Goal: Task Accomplishment & Management: Complete application form

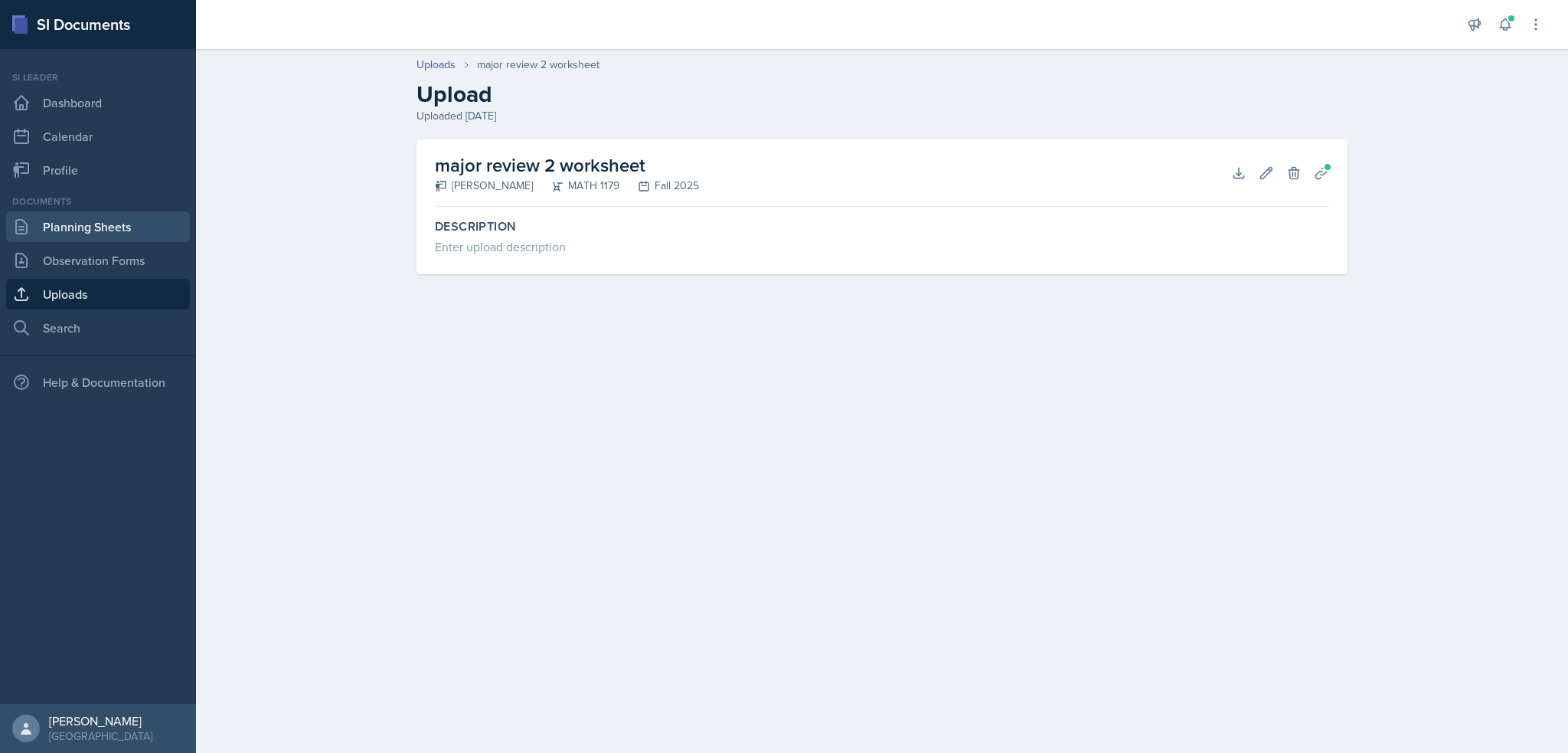
click at [80, 221] on link "Planning Sheets" at bounding box center [97, 226] width 184 height 31
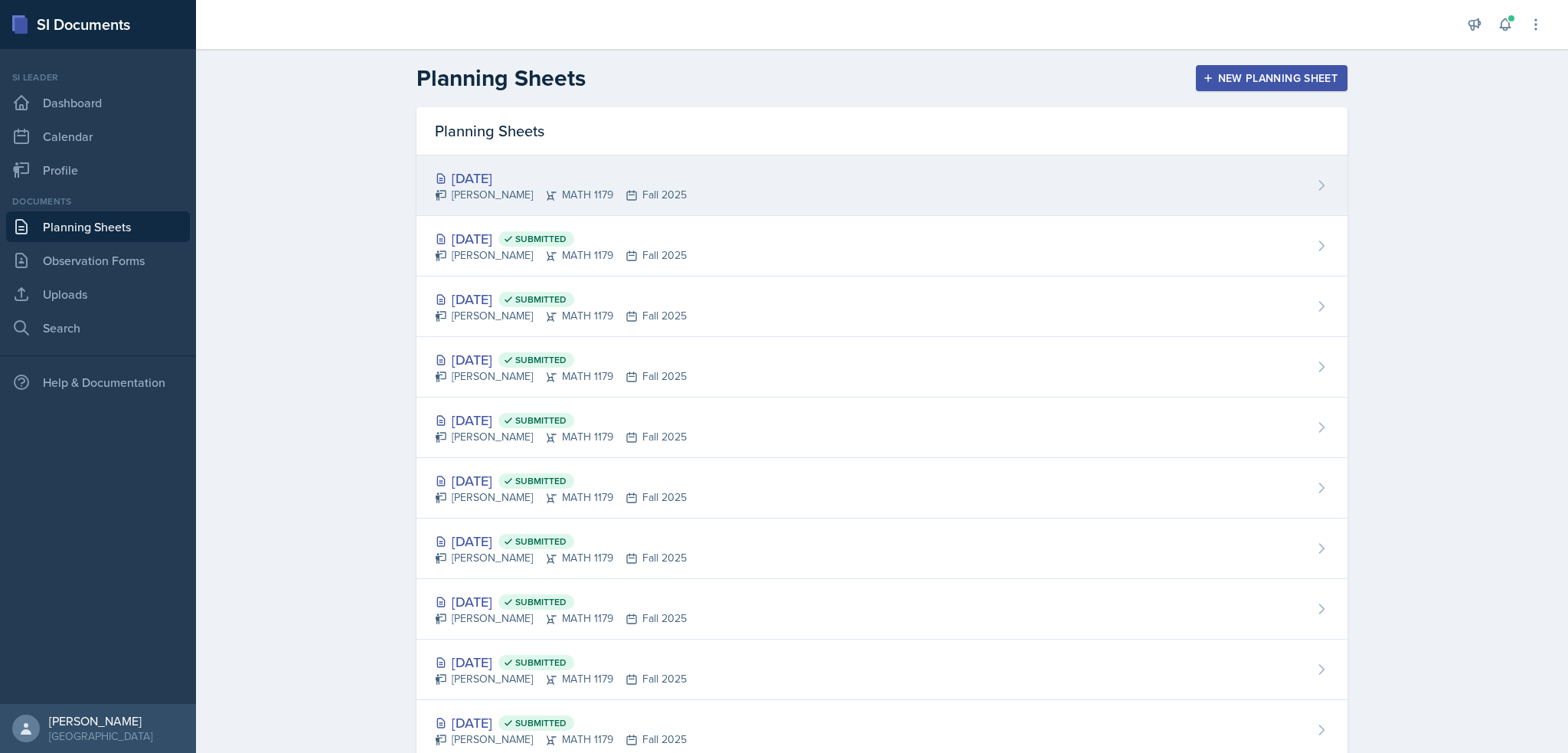
click at [843, 165] on div "[DATE] [PERSON_NAME] MATH 1179 Fall 2025" at bounding box center [882, 185] width 931 height 61
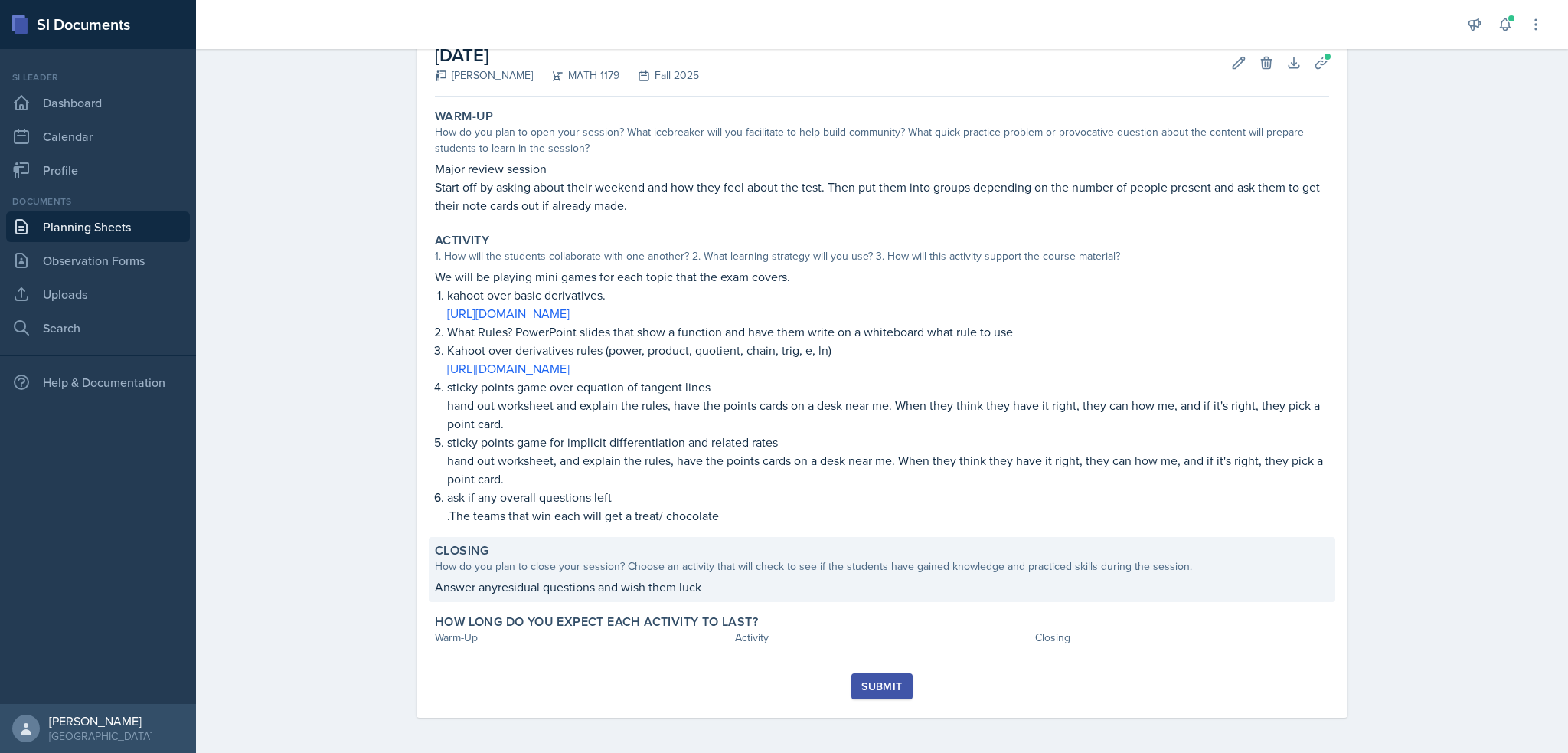
scroll to position [91, 0]
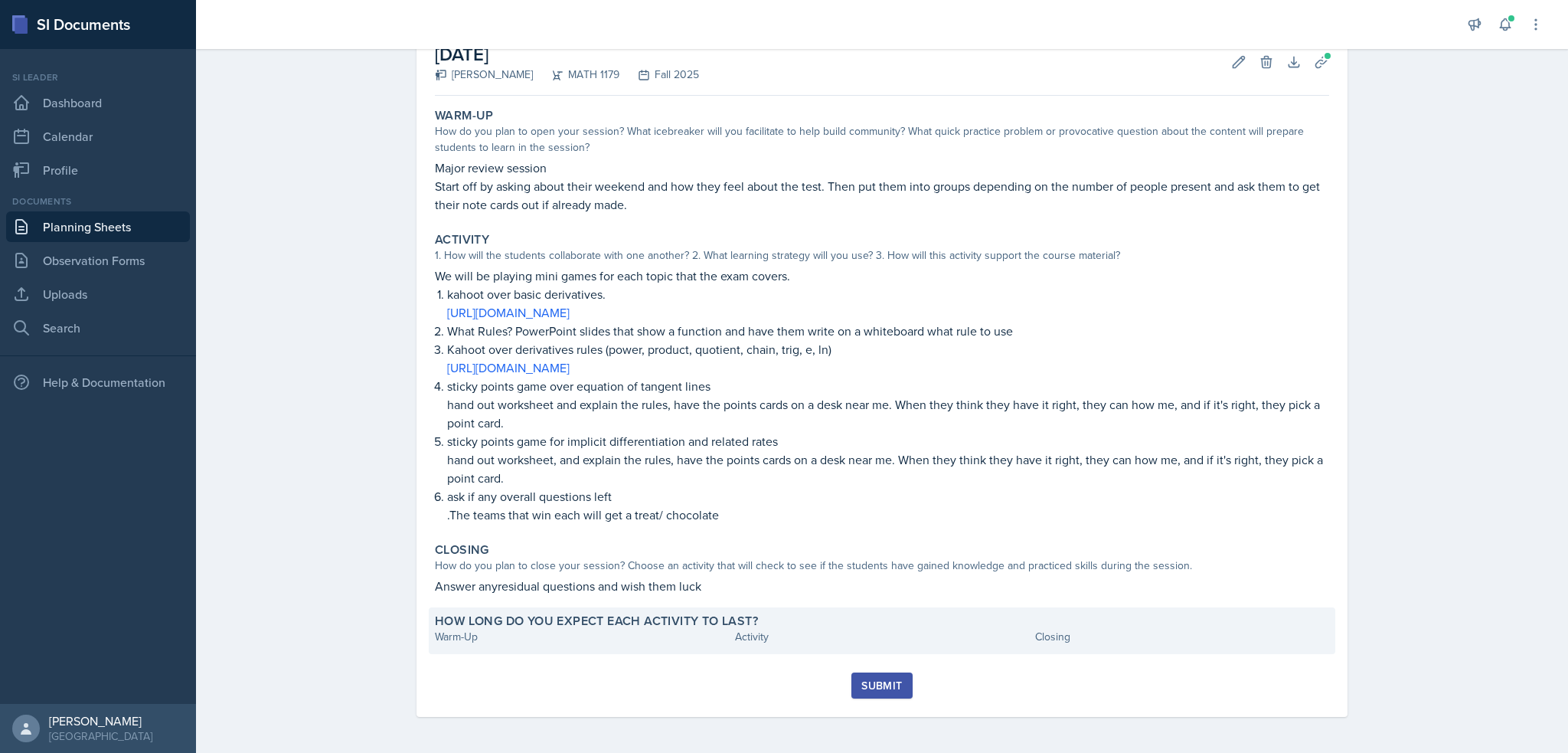
click at [585, 644] on div "How long do you expect each activity to last? Warm-Up Activity Closing" at bounding box center [881, 631] width 906 height 47
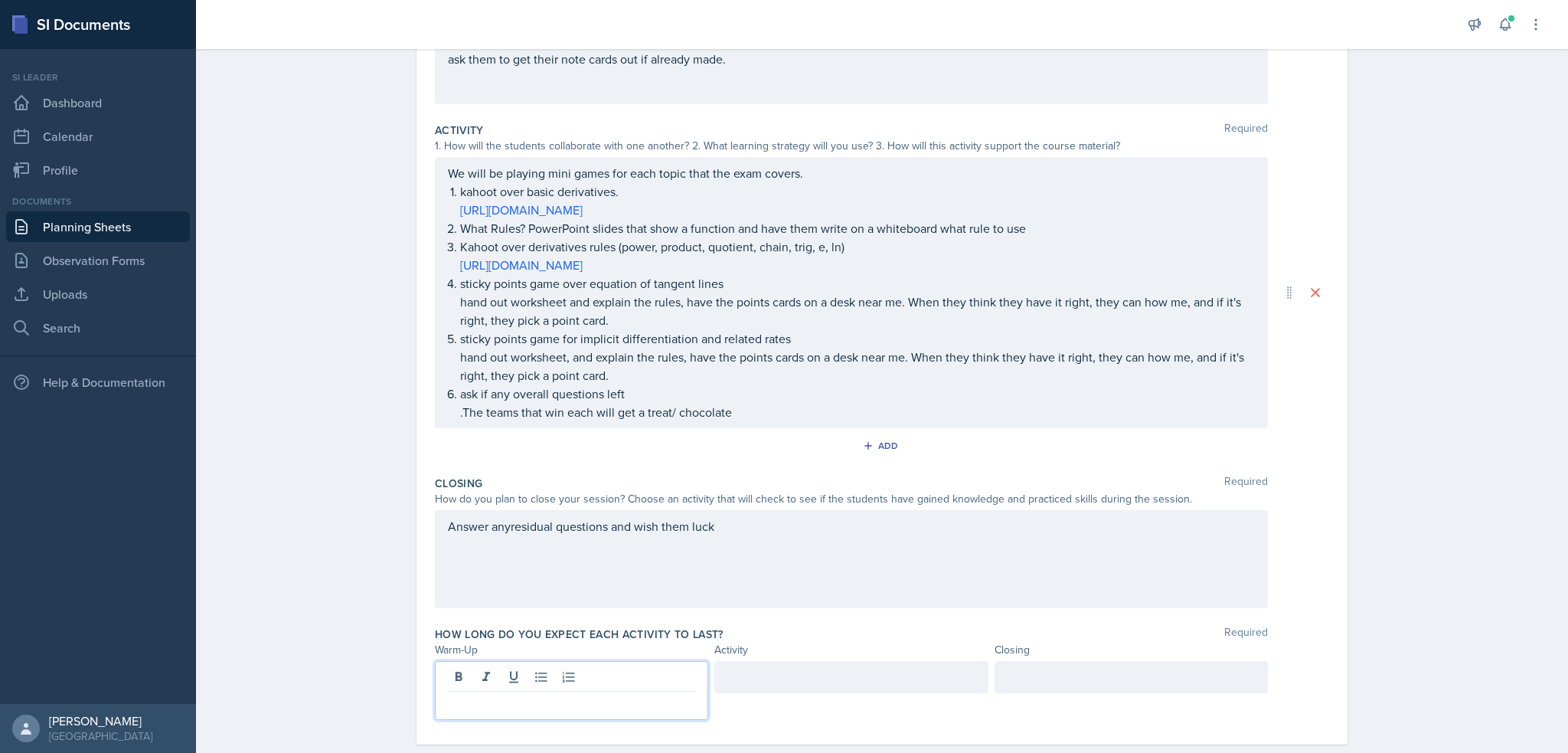
click at [564, 694] on p at bounding box center [571, 703] width 248 height 18
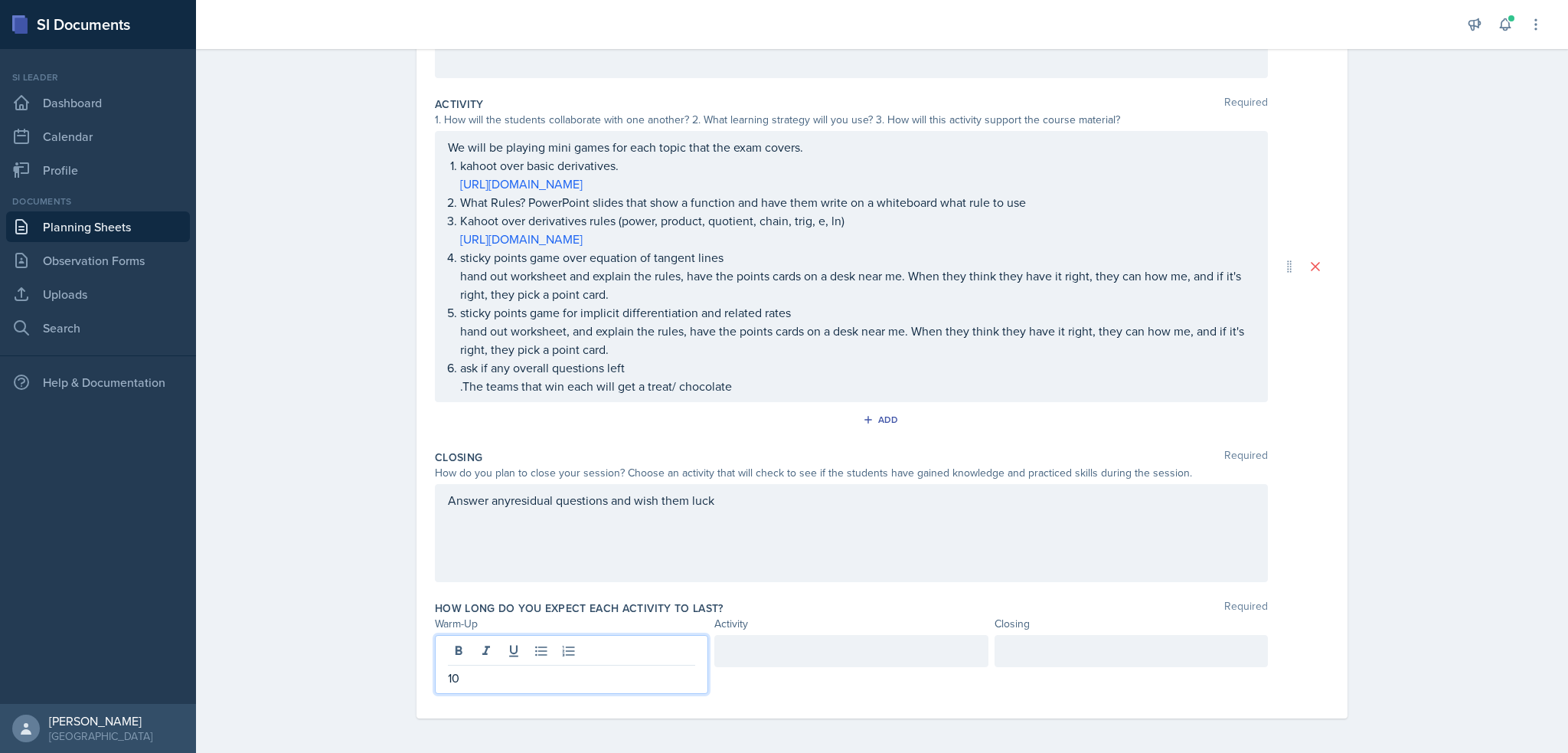
click at [770, 643] on div at bounding box center [851, 650] width 274 height 32
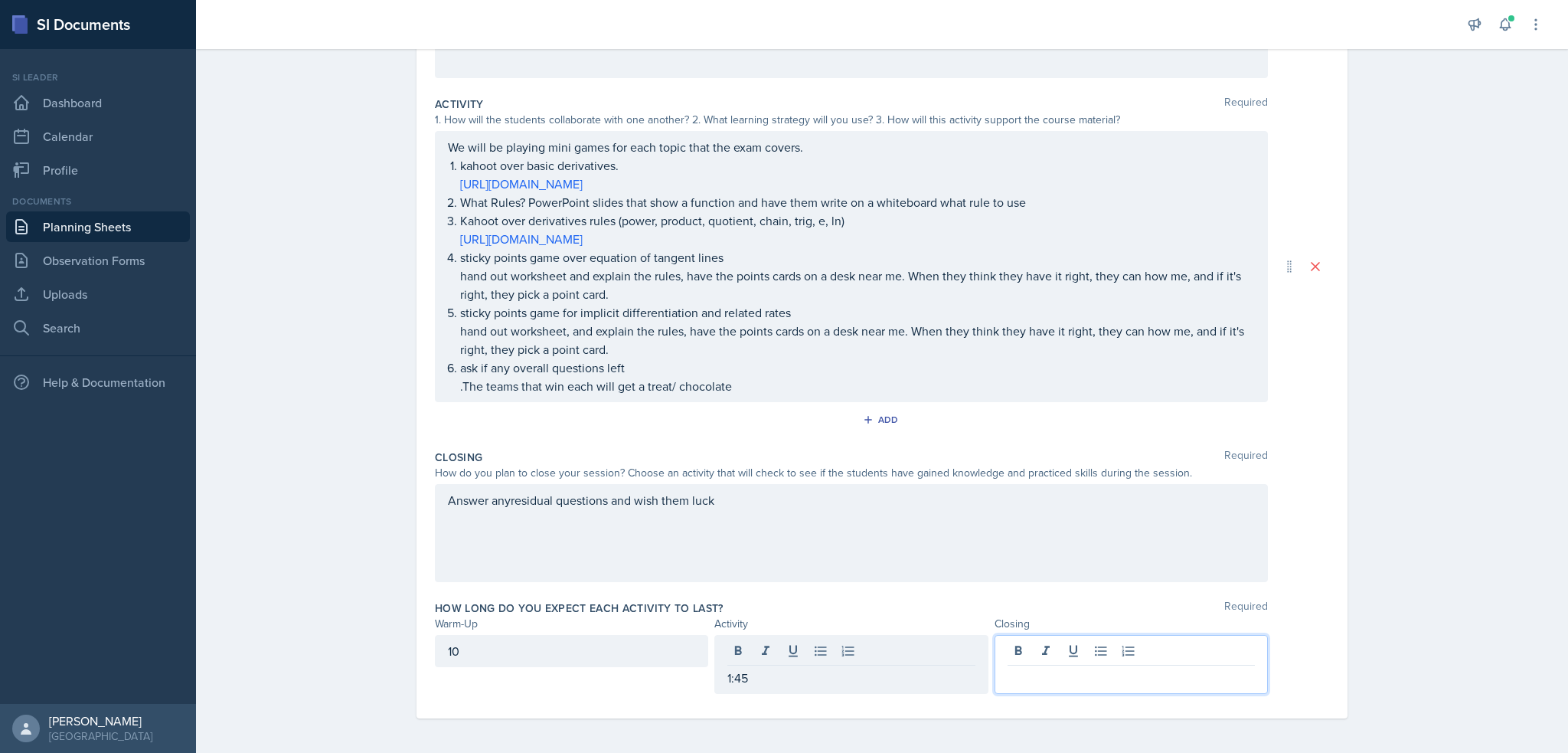
click at [1095, 654] on div at bounding box center [1132, 663] width 274 height 59
click at [507, 501] on div "Answer anyresidual questions and wish them luck" at bounding box center [851, 533] width 833 height 98
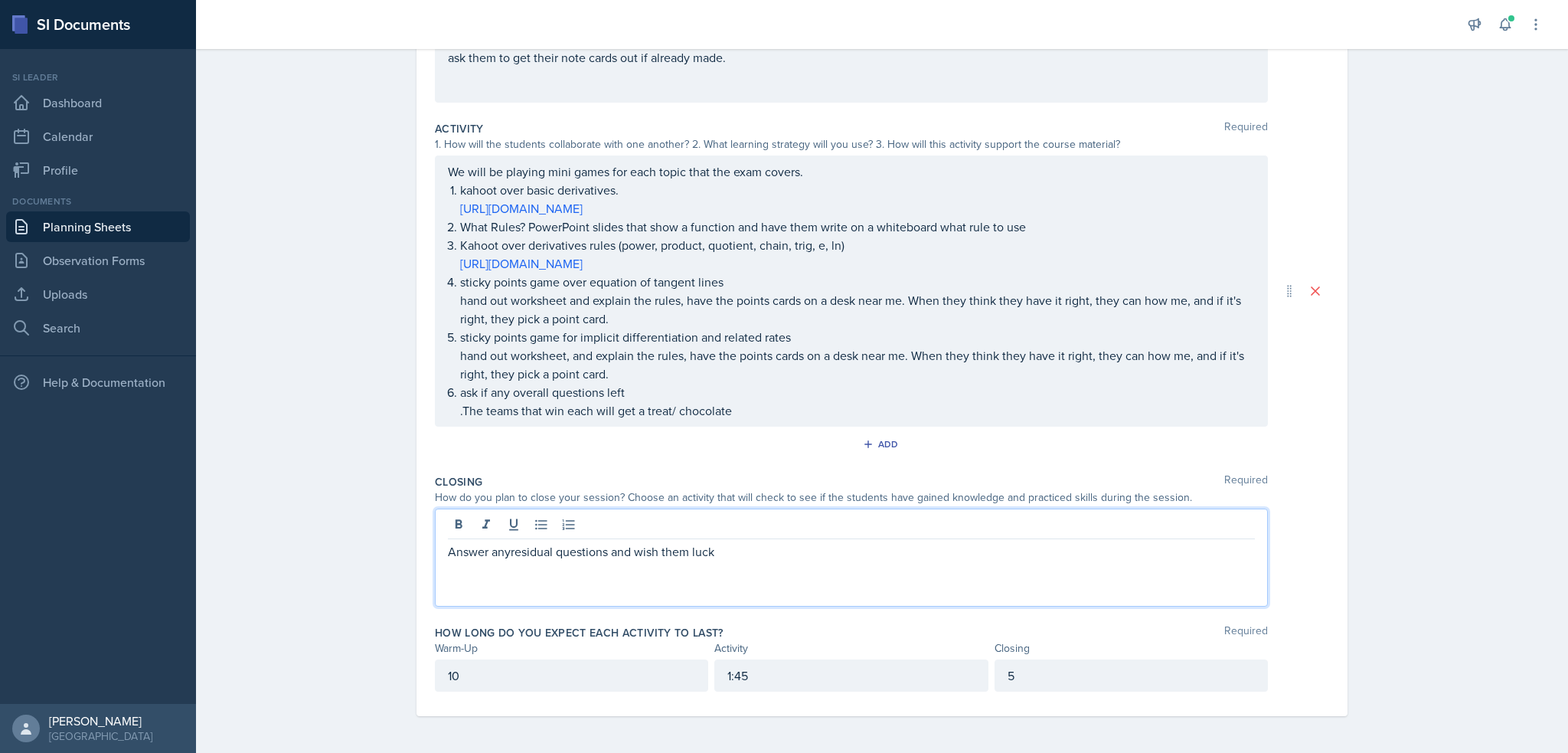
scroll to position [252, 0]
click at [503, 552] on p "Answer anyresidual questions and wish them luck" at bounding box center [851, 553] width 807 height 18
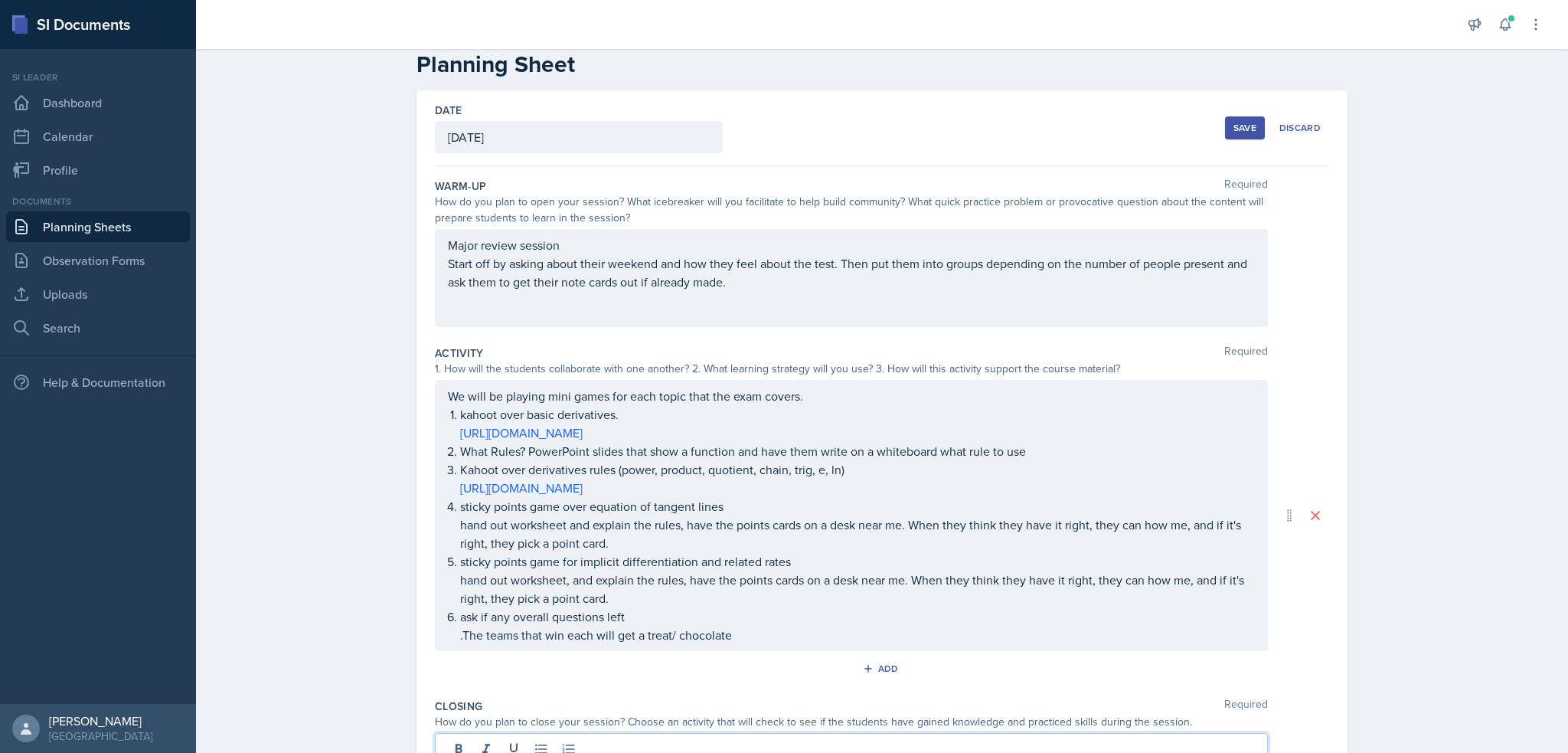
scroll to position [0, 0]
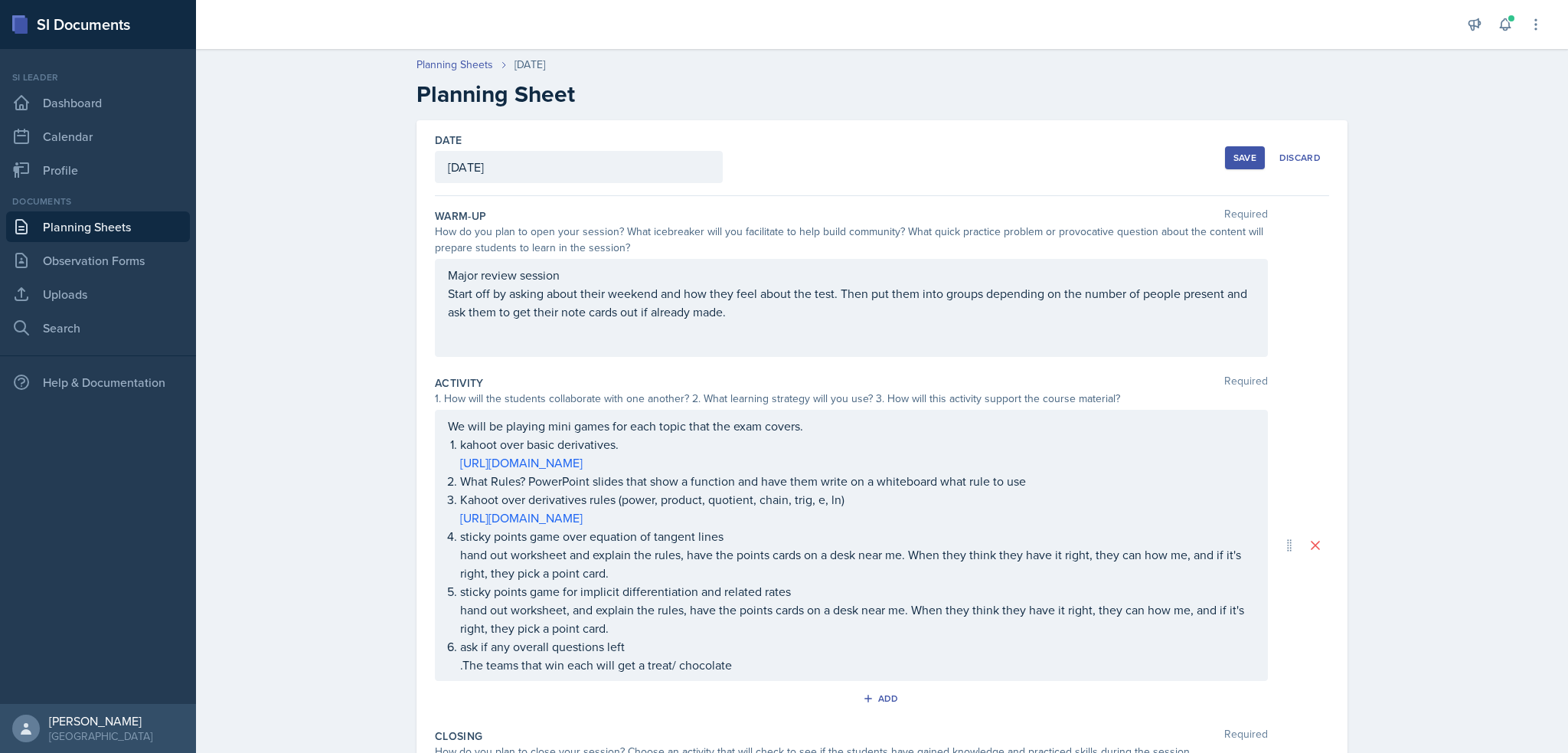
click at [1234, 151] on div "Save" at bounding box center [1245, 157] width 23 height 13
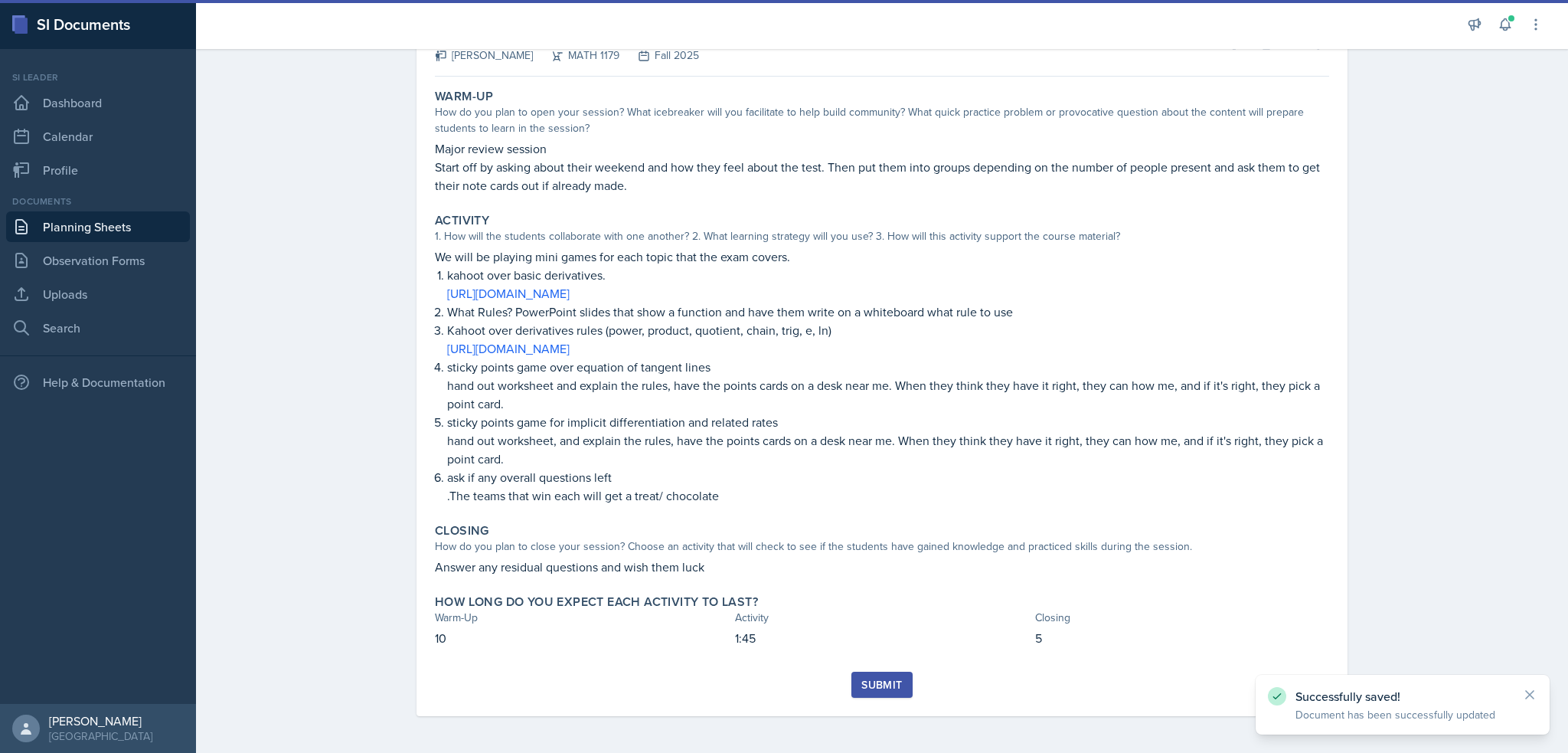
scroll to position [110, 0]
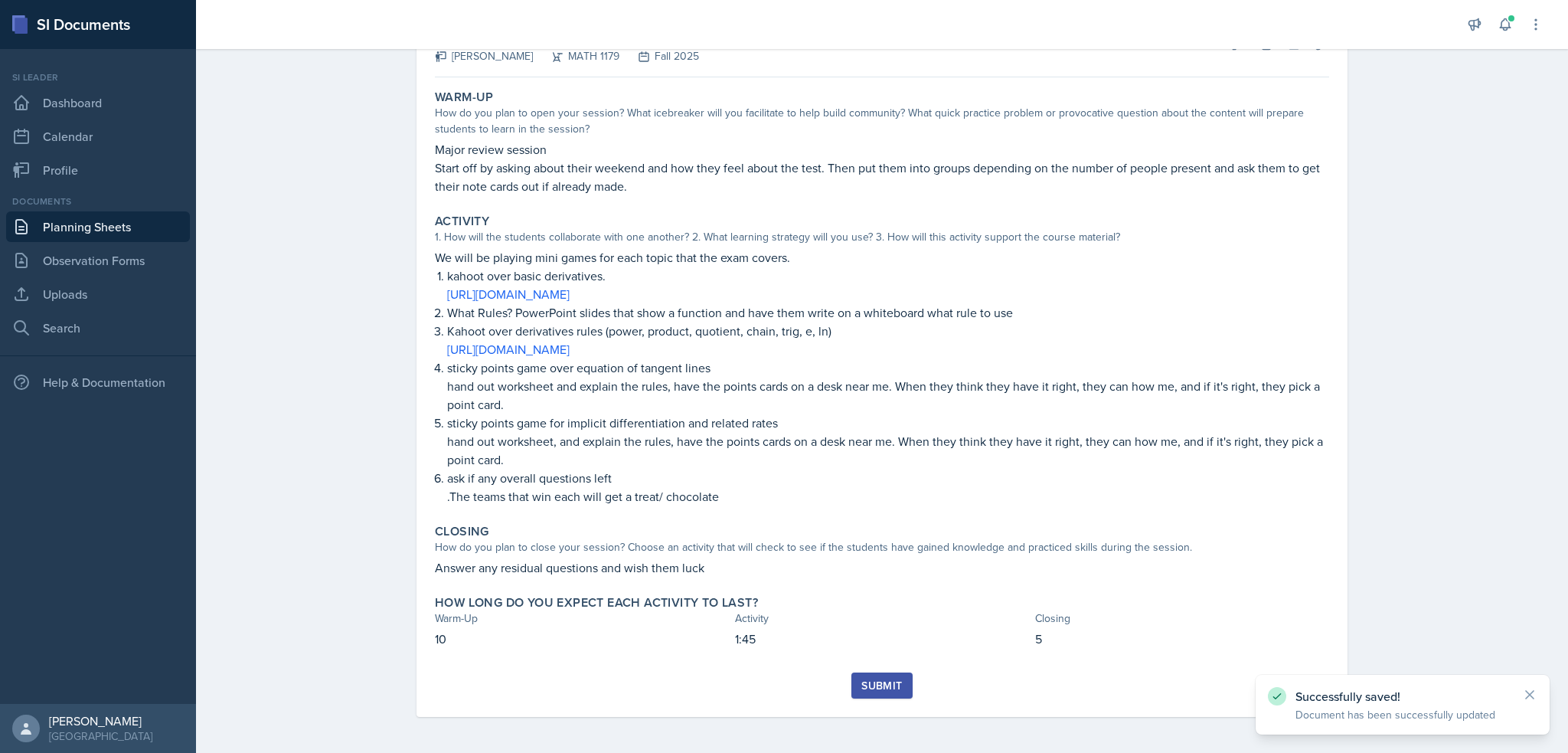
click at [863, 687] on div "Submit" at bounding box center [881, 685] width 40 height 13
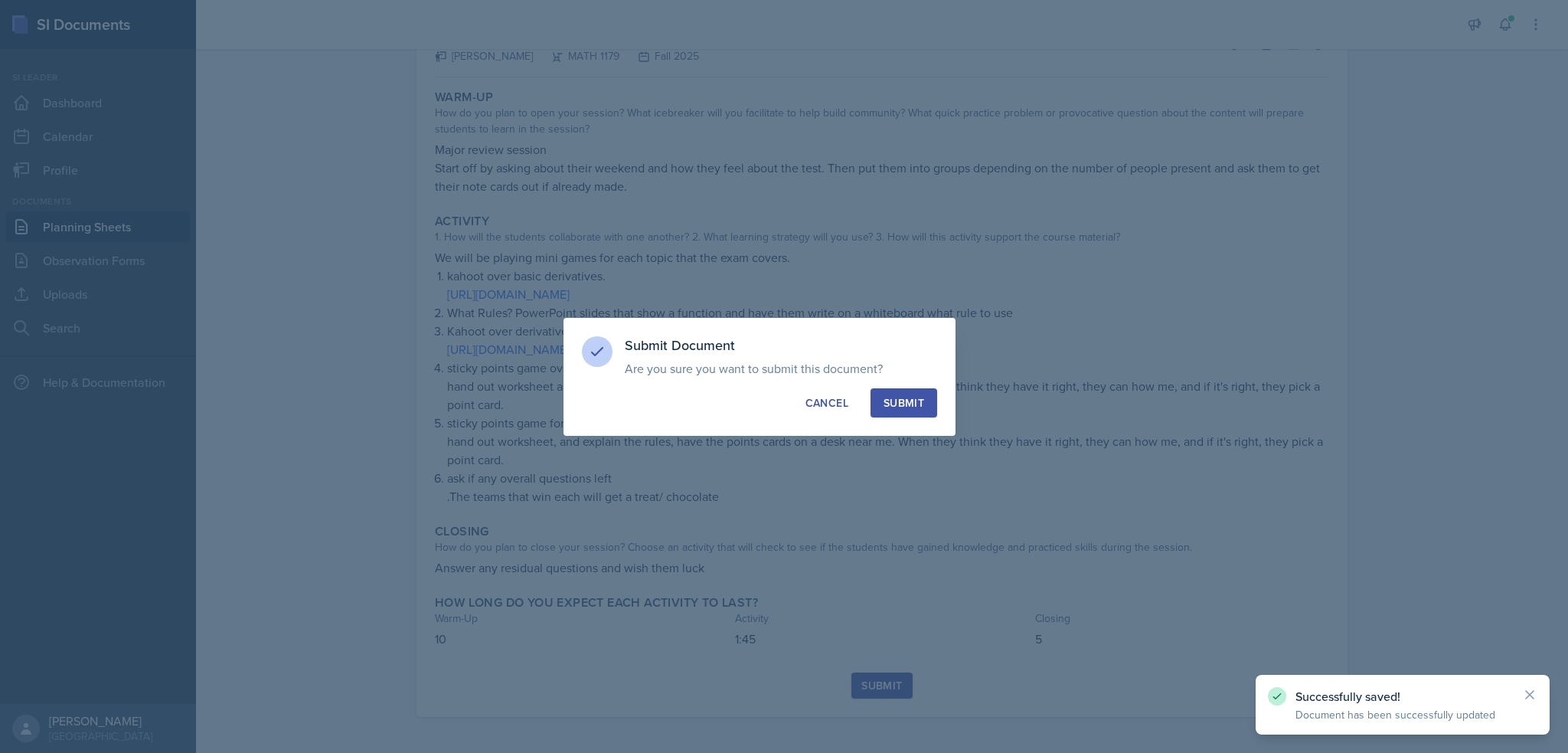
click at [908, 394] on button "Submit" at bounding box center [903, 402] width 66 height 29
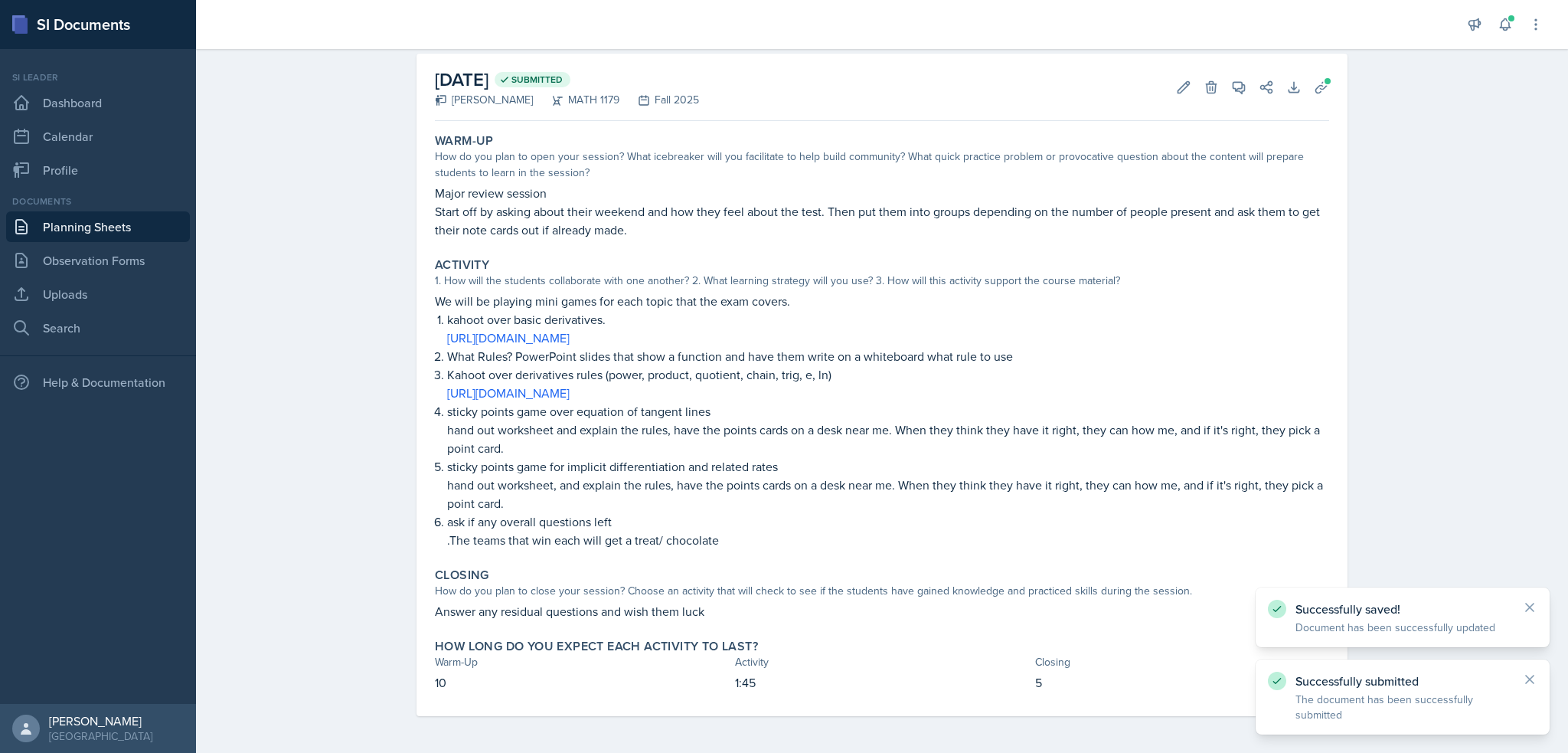
scroll to position [65, 0]
click at [35, 234] on link "Planning Sheets" at bounding box center [97, 226] width 184 height 31
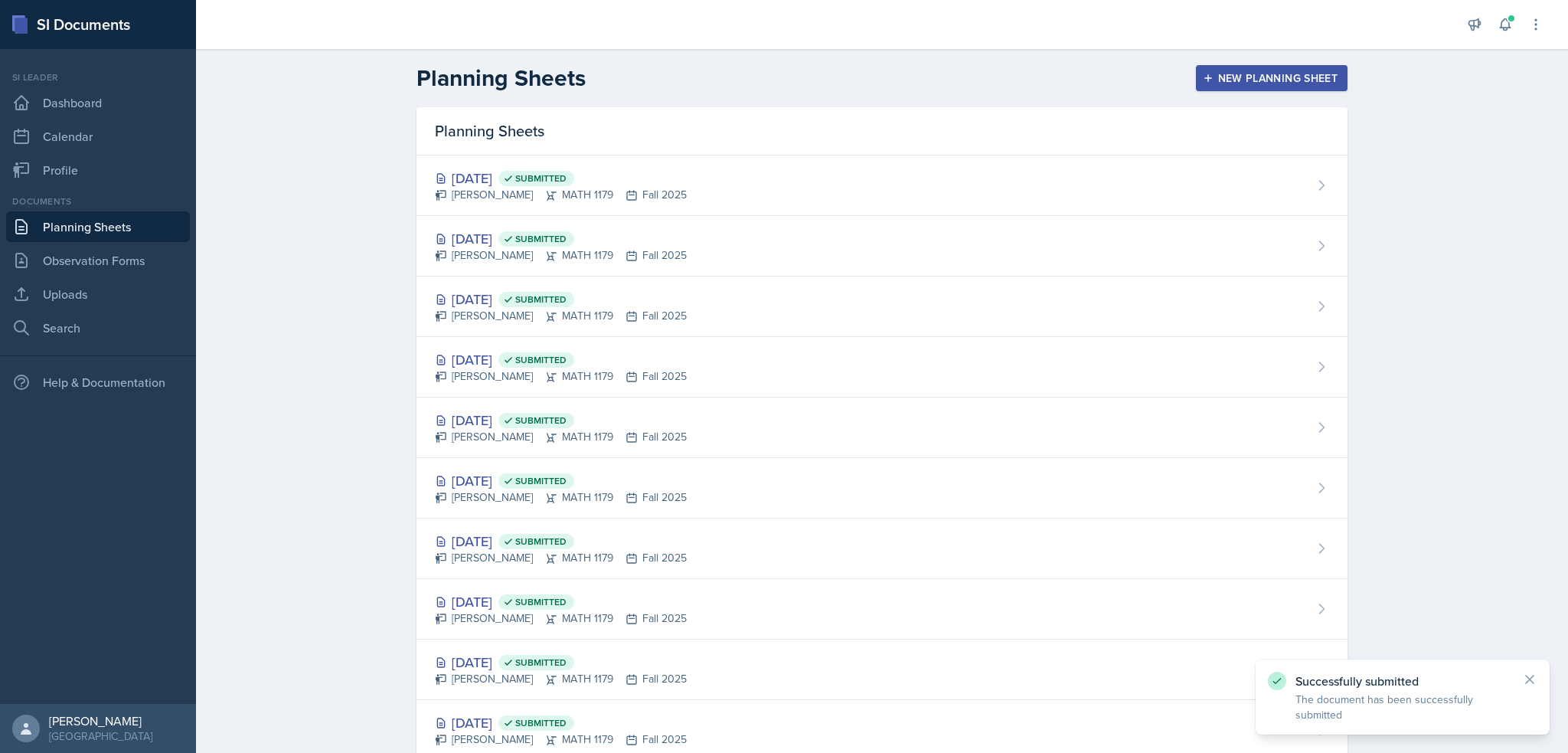
click at [1228, 79] on div "New Planning Sheet" at bounding box center [1271, 78] width 132 height 13
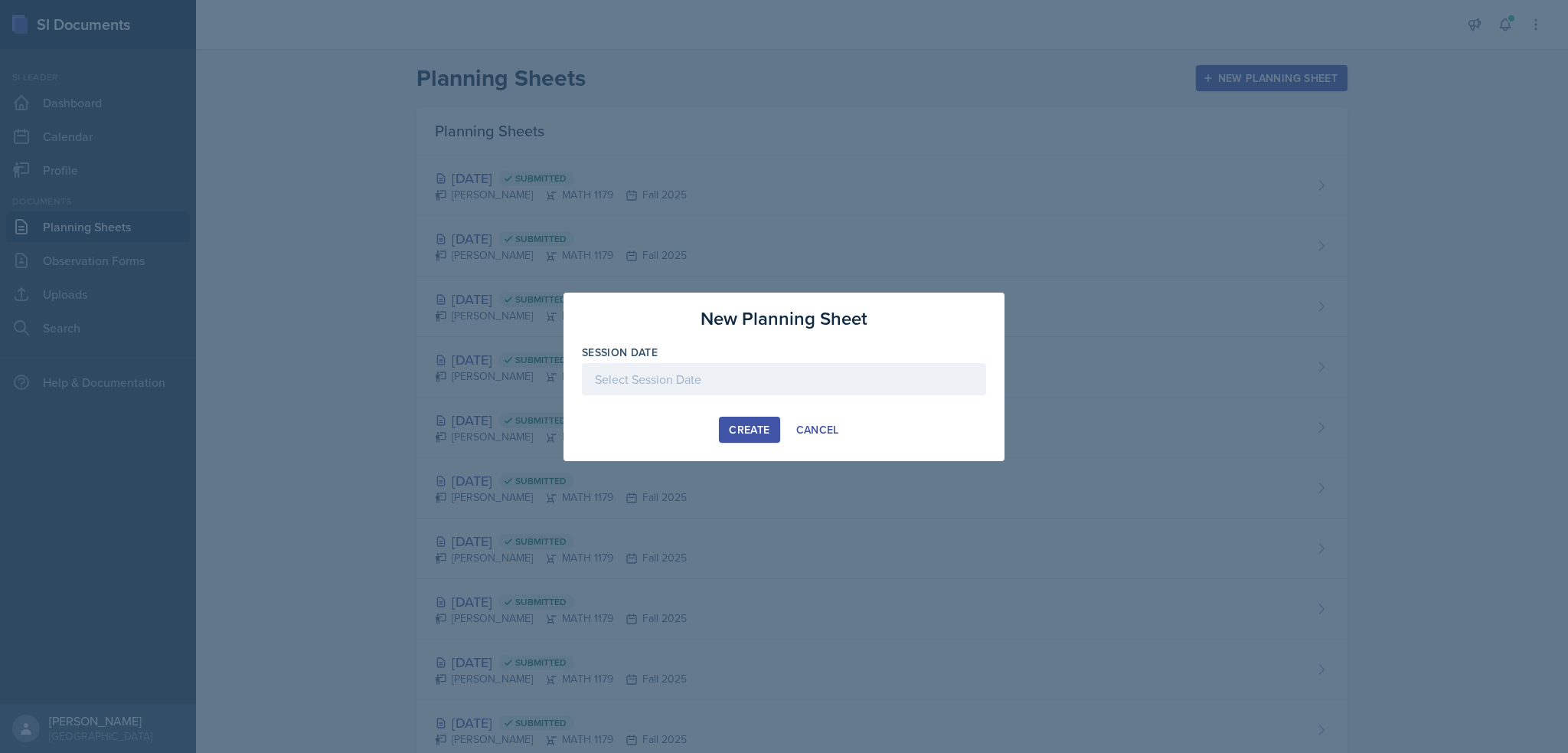
click at [736, 379] on div at bounding box center [784, 378] width 405 height 32
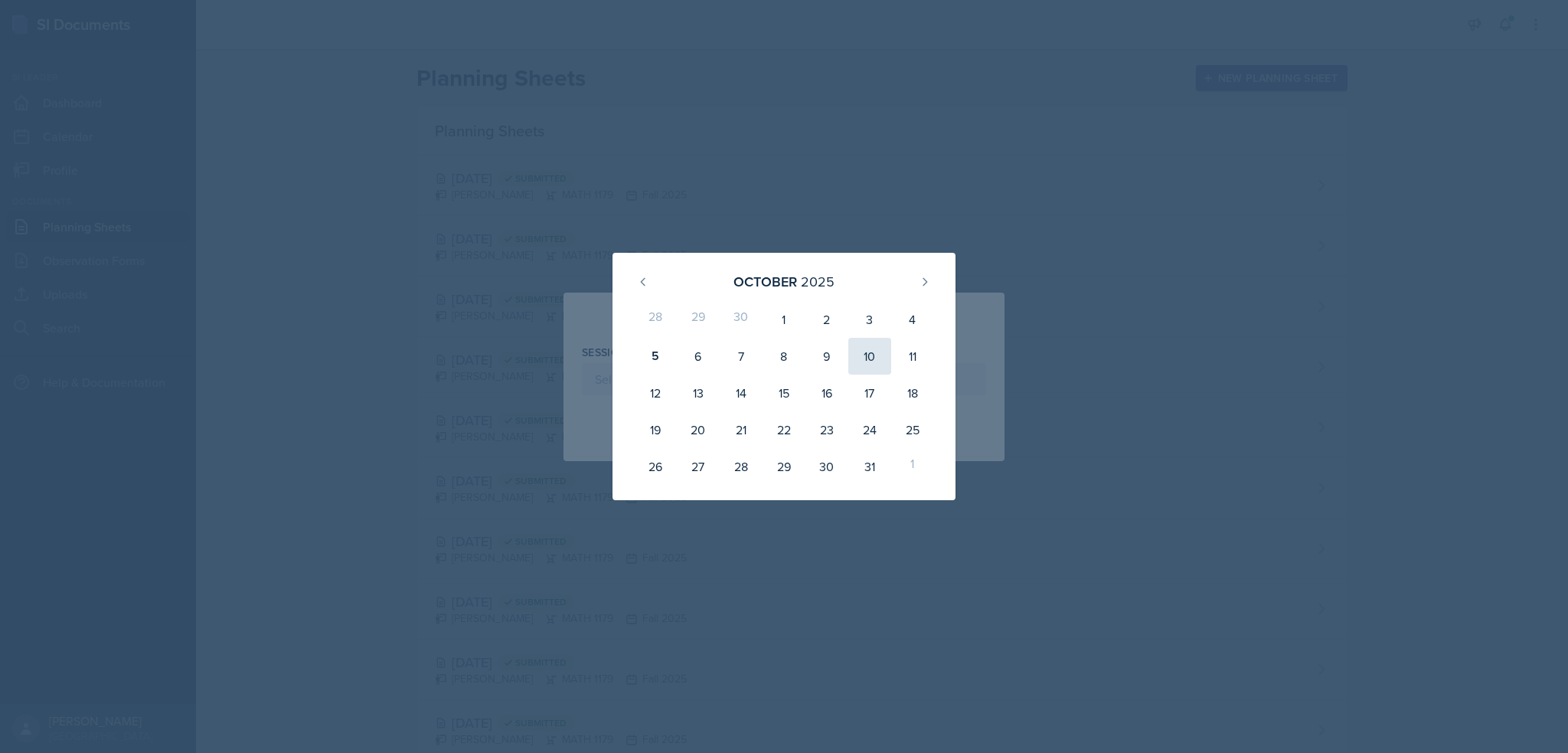
click at [867, 353] on div "10" at bounding box center [870, 356] width 43 height 37
type input "[DATE]"
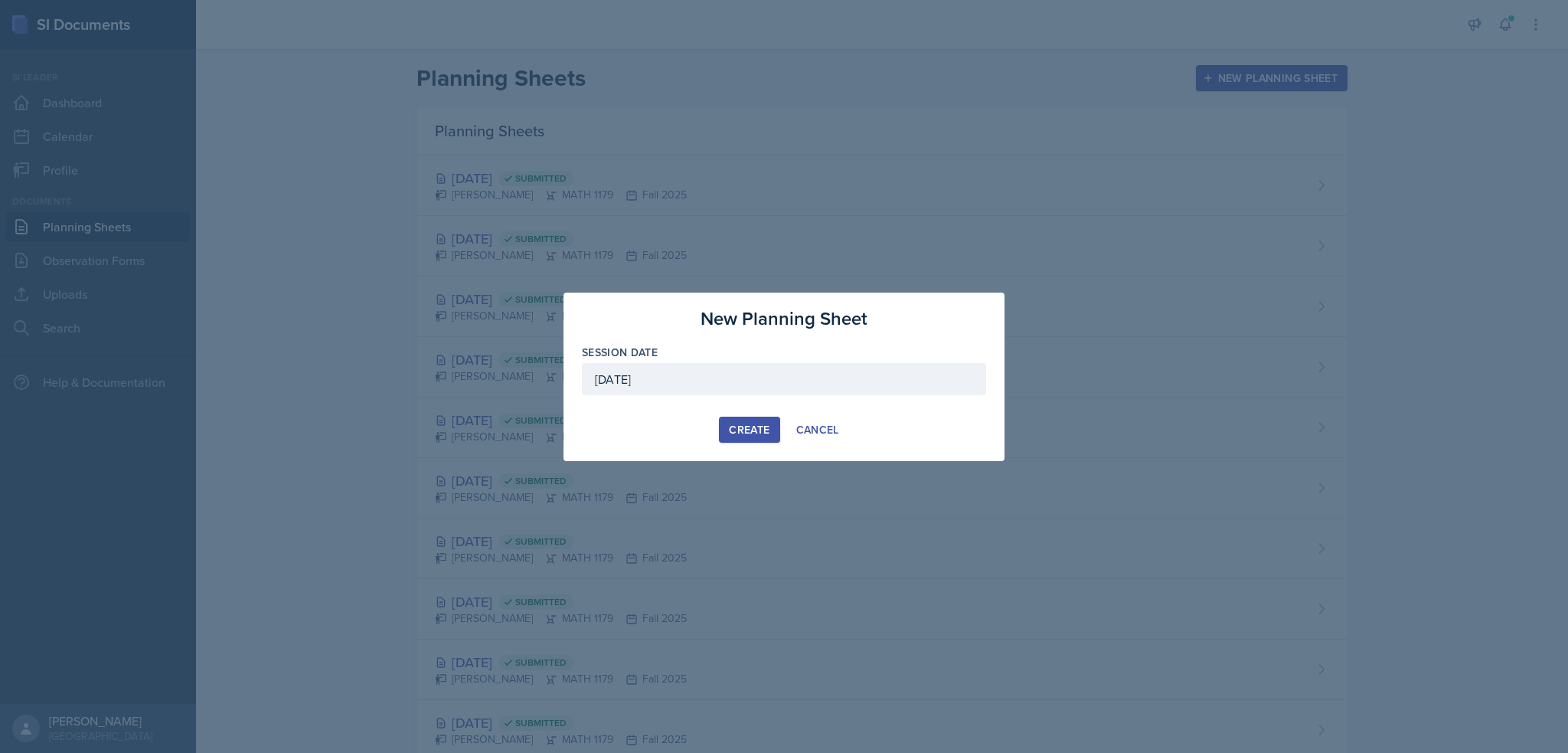
click at [738, 427] on div "Create" at bounding box center [749, 429] width 40 height 13
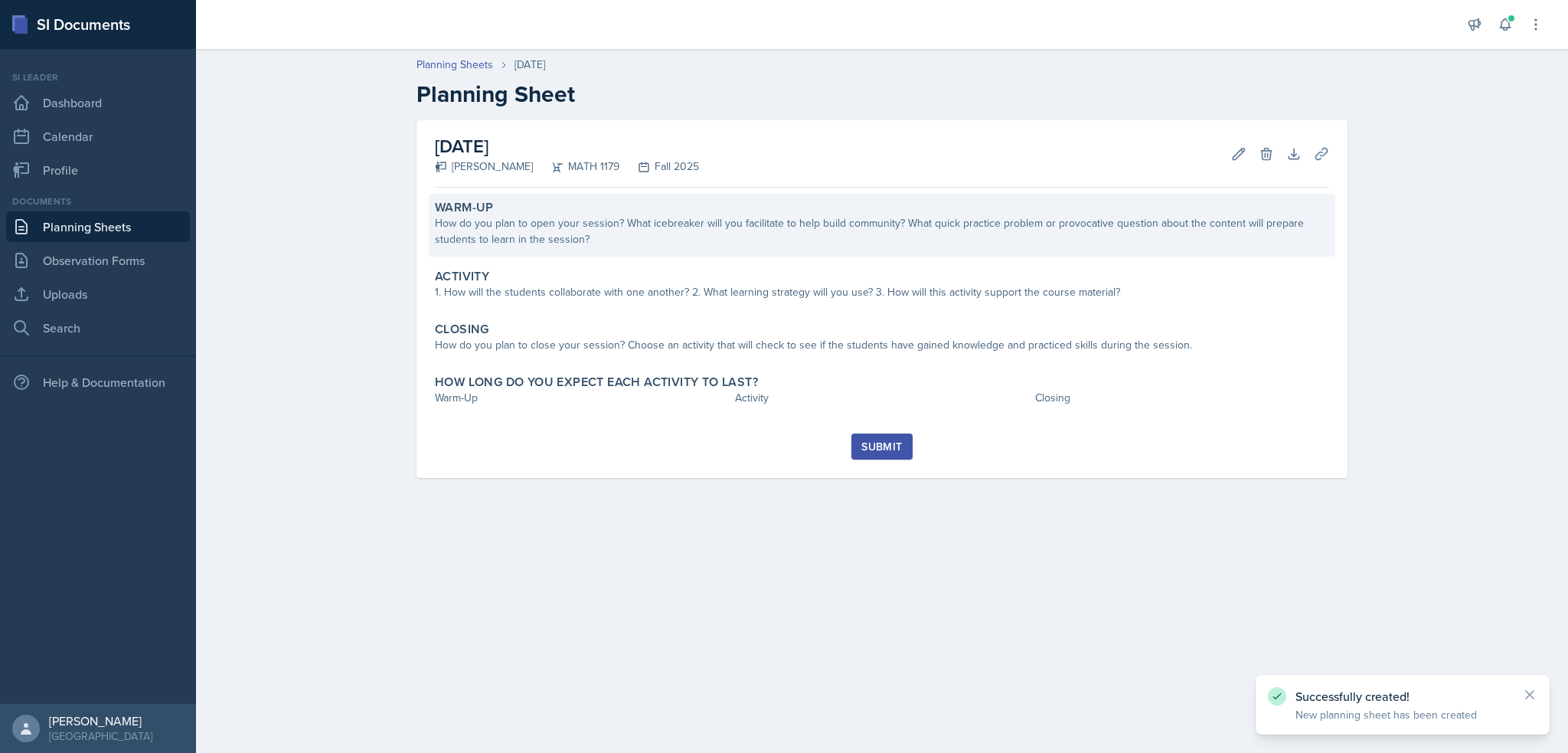
click at [673, 248] on div "Warm-Up How do you plan to open your session? What icebreaker will you facilita…" at bounding box center [881, 224] width 906 height 63
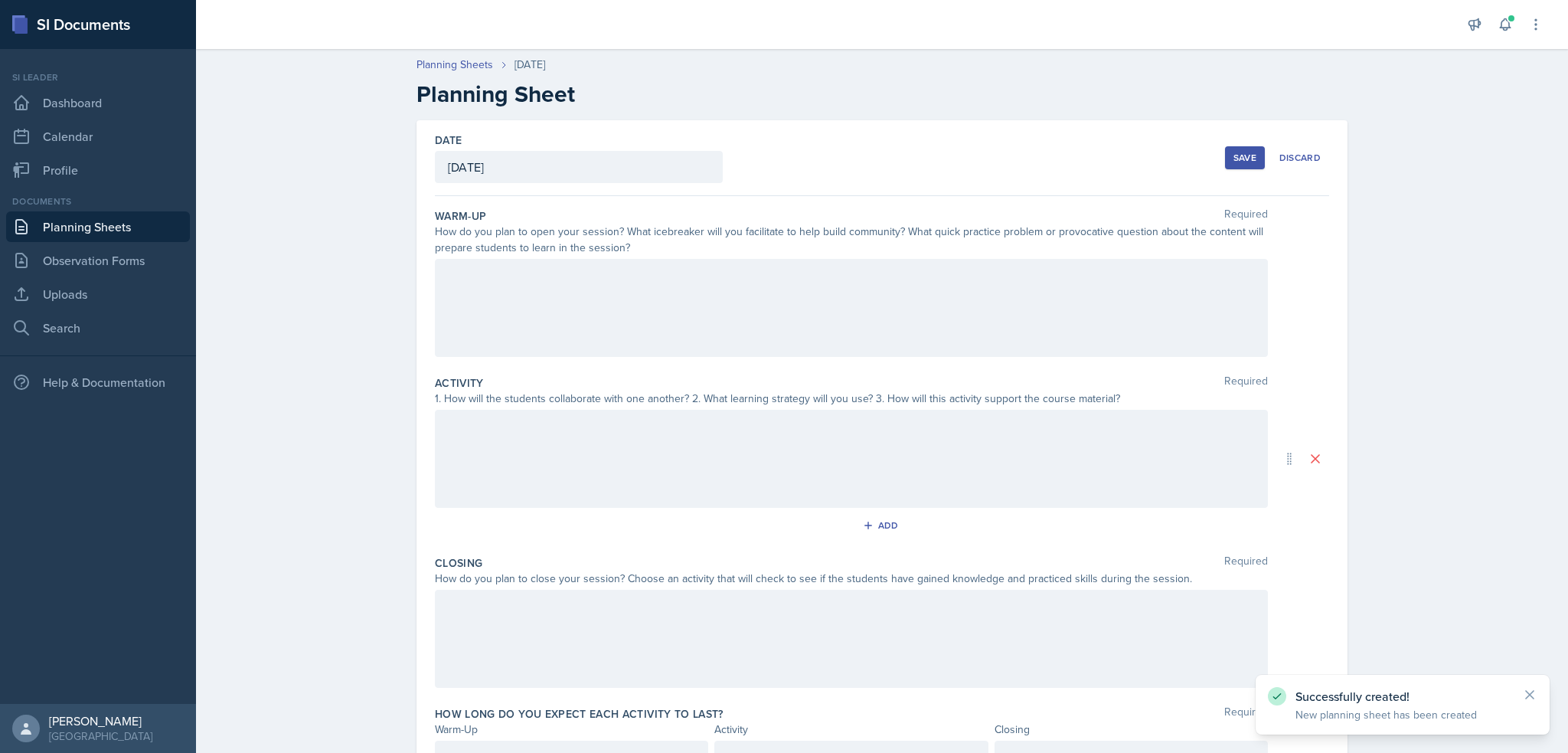
click at [669, 284] on div at bounding box center [851, 308] width 833 height 98
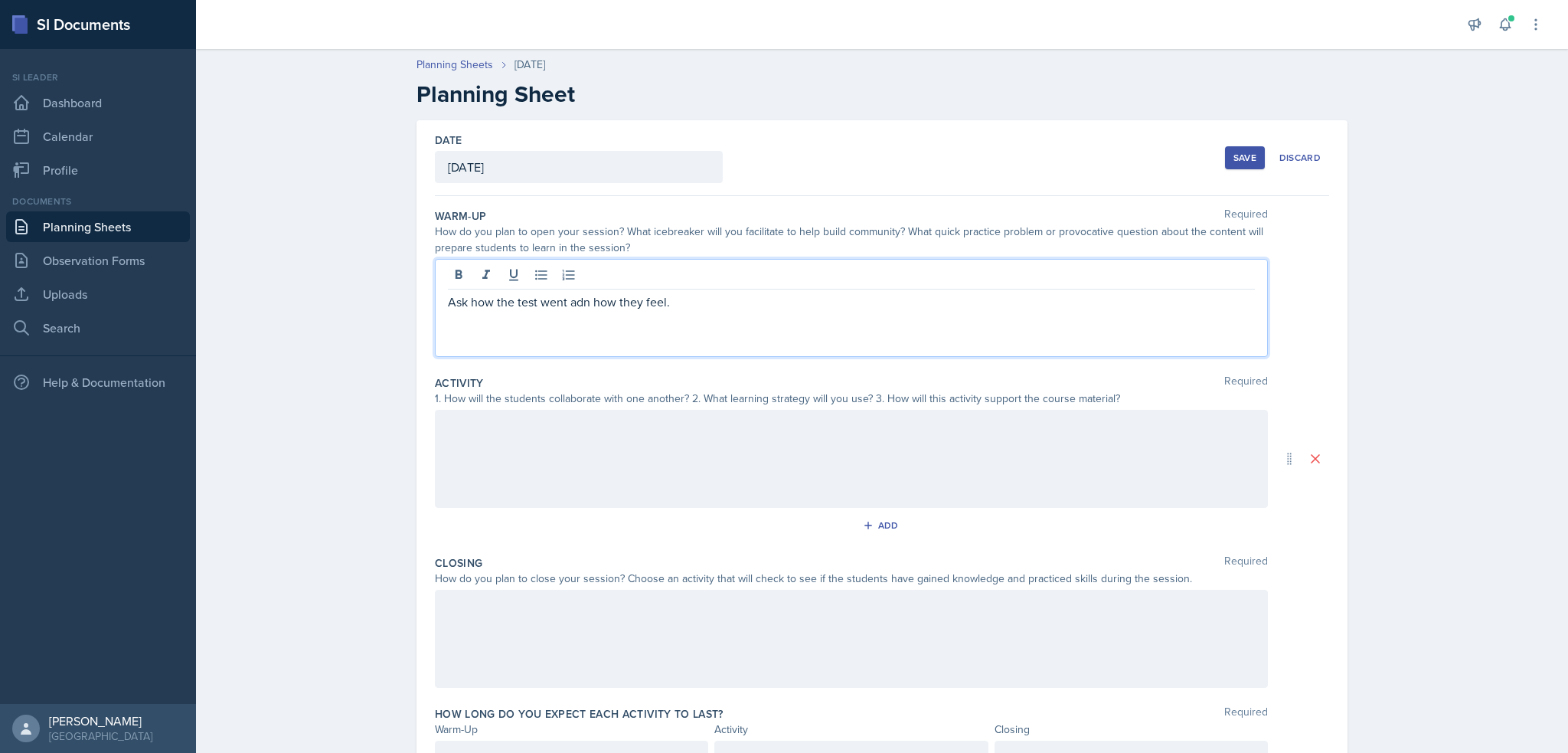
click at [578, 302] on p "Ask how the test went adn how they feel." at bounding box center [851, 301] width 807 height 18
click at [548, 454] on div at bounding box center [851, 458] width 833 height 98
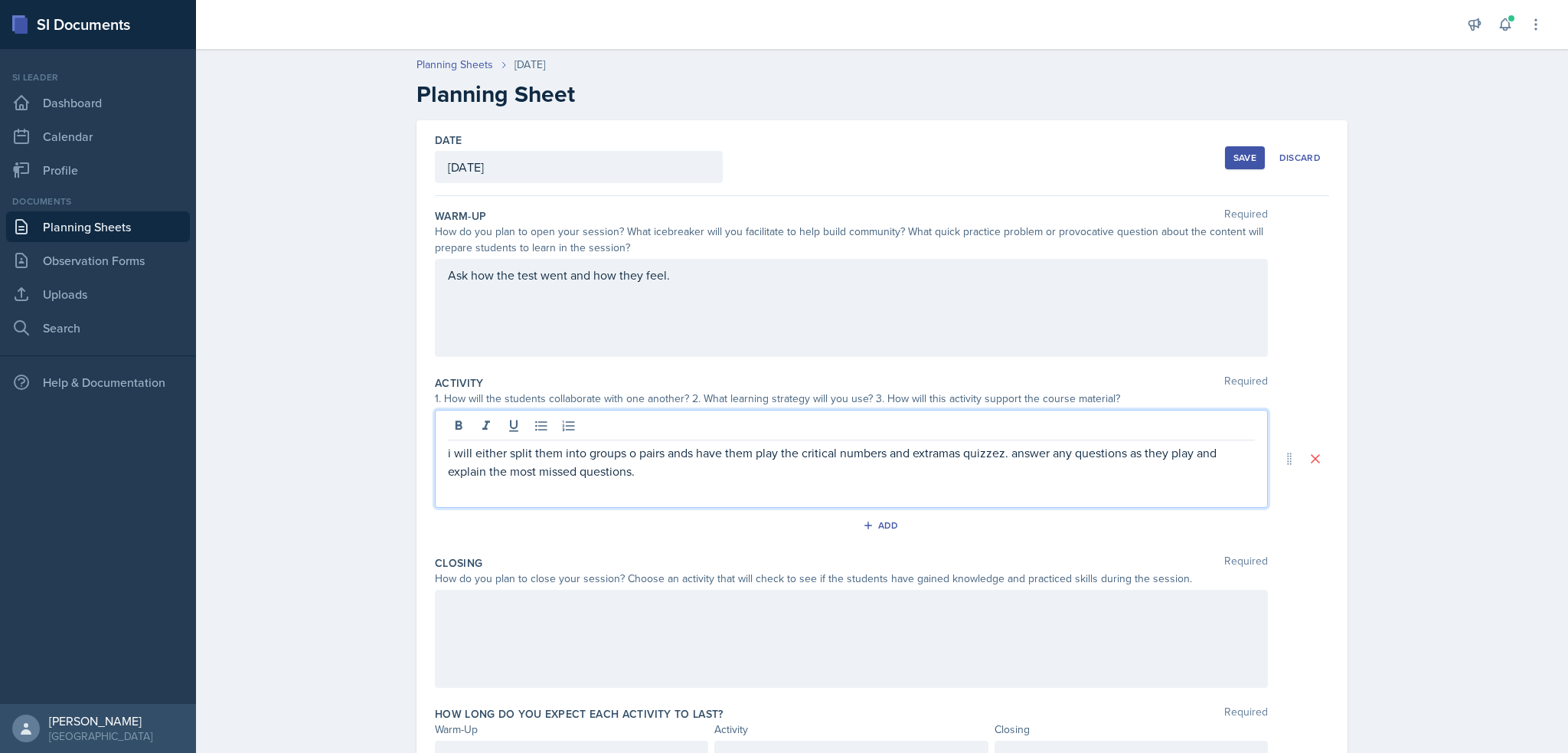
click at [625, 454] on p "i will either split them into groups o pairs ands have them play the critical n…" at bounding box center [851, 461] width 807 height 37
click at [950, 452] on p "i will either split them into groups or pairs ands have them play the critical …" at bounding box center [851, 461] width 807 height 37
click at [954, 451] on p "i will either split them into groups or pairs ands have them play the critical …" at bounding box center [851, 461] width 807 height 37
click at [934, 454] on p "i will either split them into groups or pairs ands have them play the critical …" at bounding box center [851, 461] width 807 height 37
click at [1018, 482] on p at bounding box center [851, 489] width 807 height 18
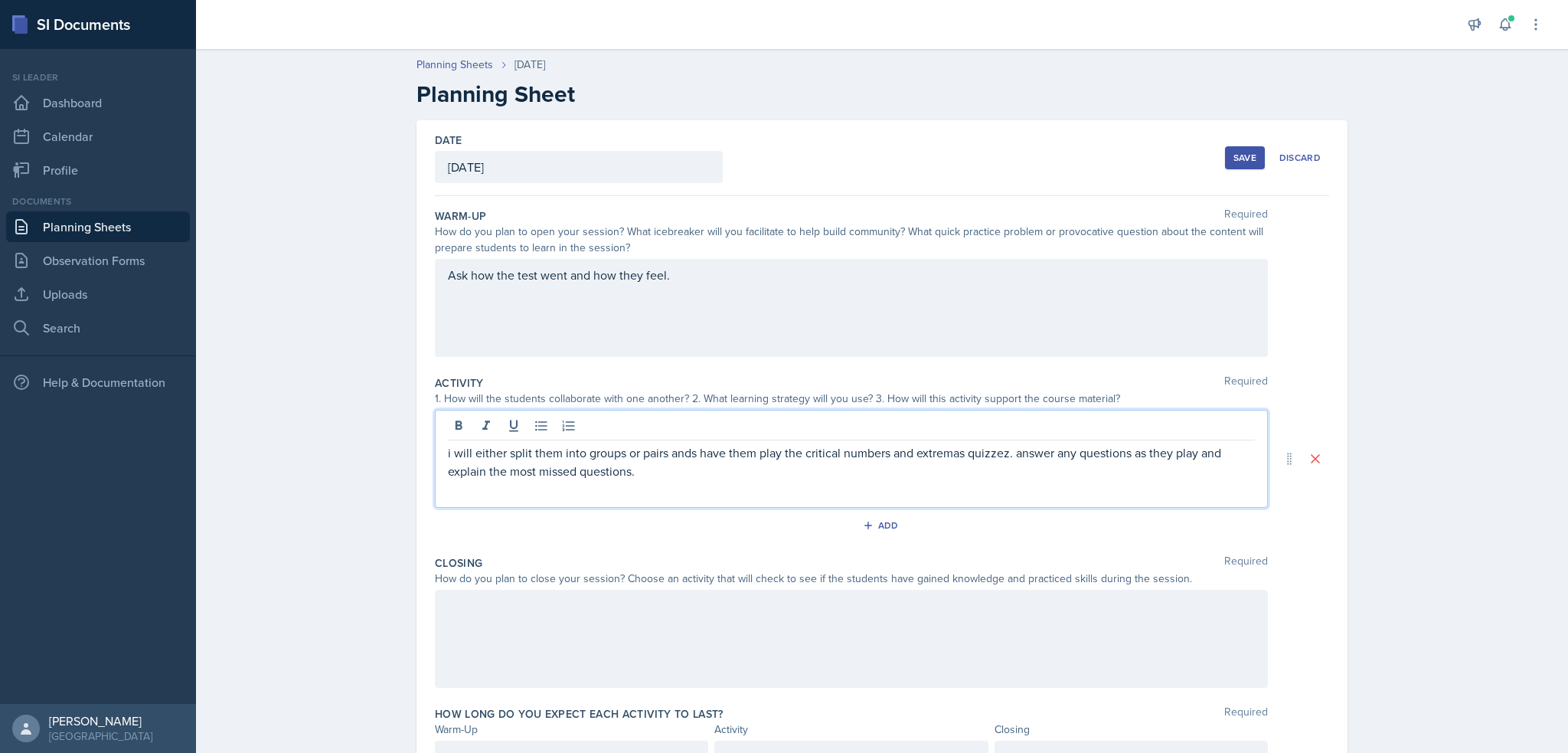
click at [1015, 454] on p "i will either split them into groups or pairs ands have them play the critical …" at bounding box center [851, 461] width 807 height 37
click at [1012, 482] on p at bounding box center [851, 489] width 807 height 18
click at [704, 610] on div at bounding box center [851, 638] width 833 height 98
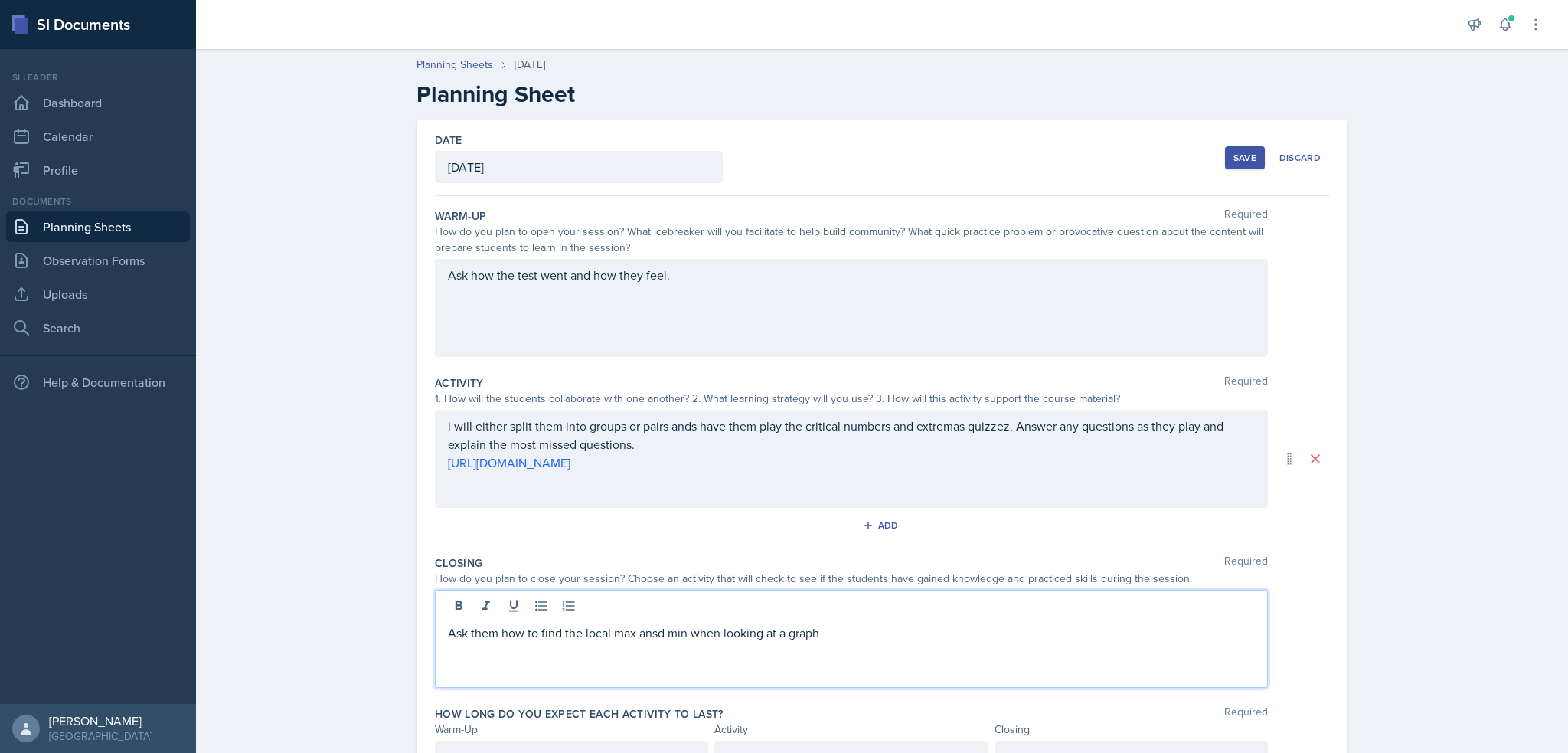
drag, startPoint x: 650, startPoint y: 633, endPoint x: 662, endPoint y: 633, distance: 12.0
click at [650, 632] on p "Ask them how to find the local max ansd min when looking at a graph" at bounding box center [851, 632] width 807 height 18
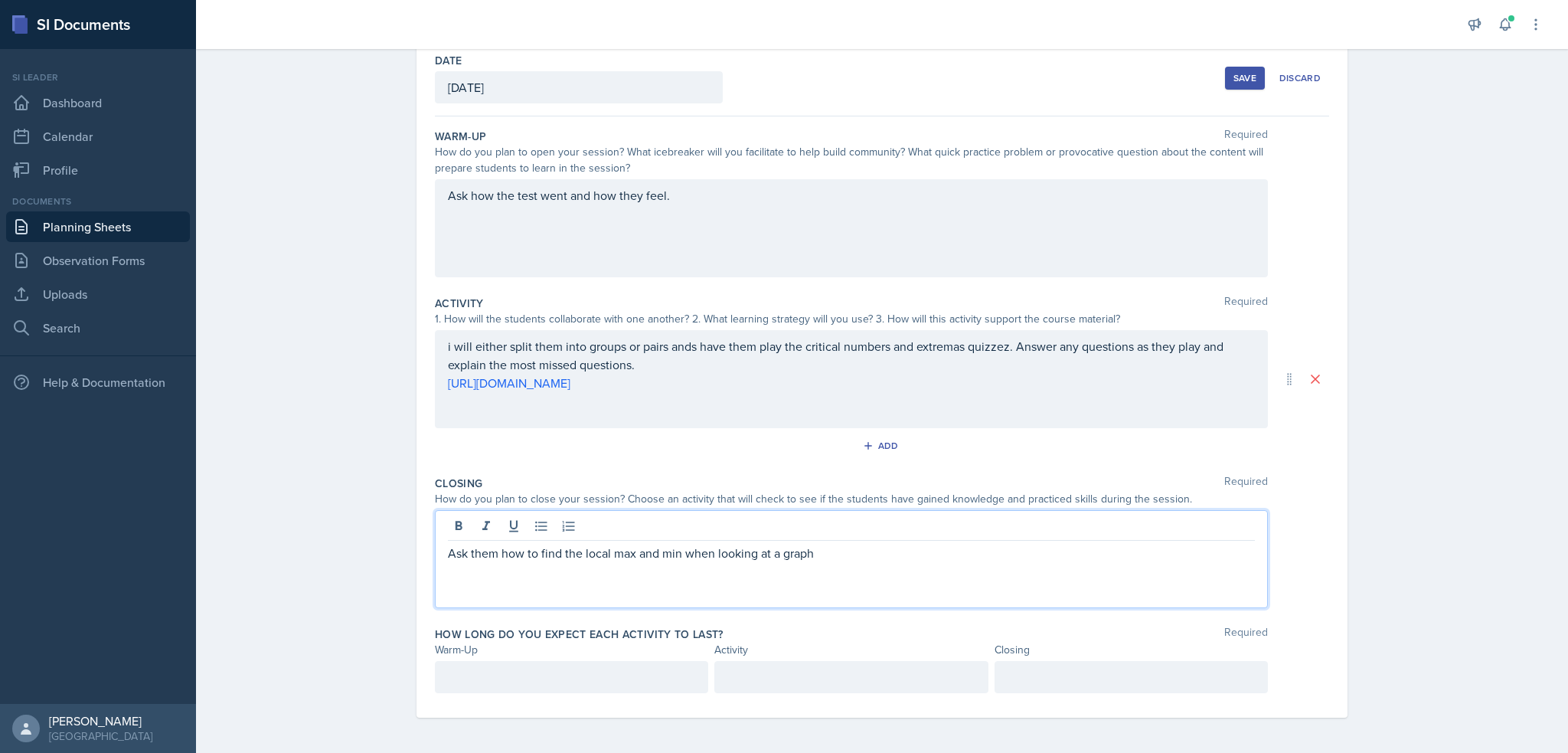
click at [638, 687] on div at bounding box center [572, 676] width 274 height 32
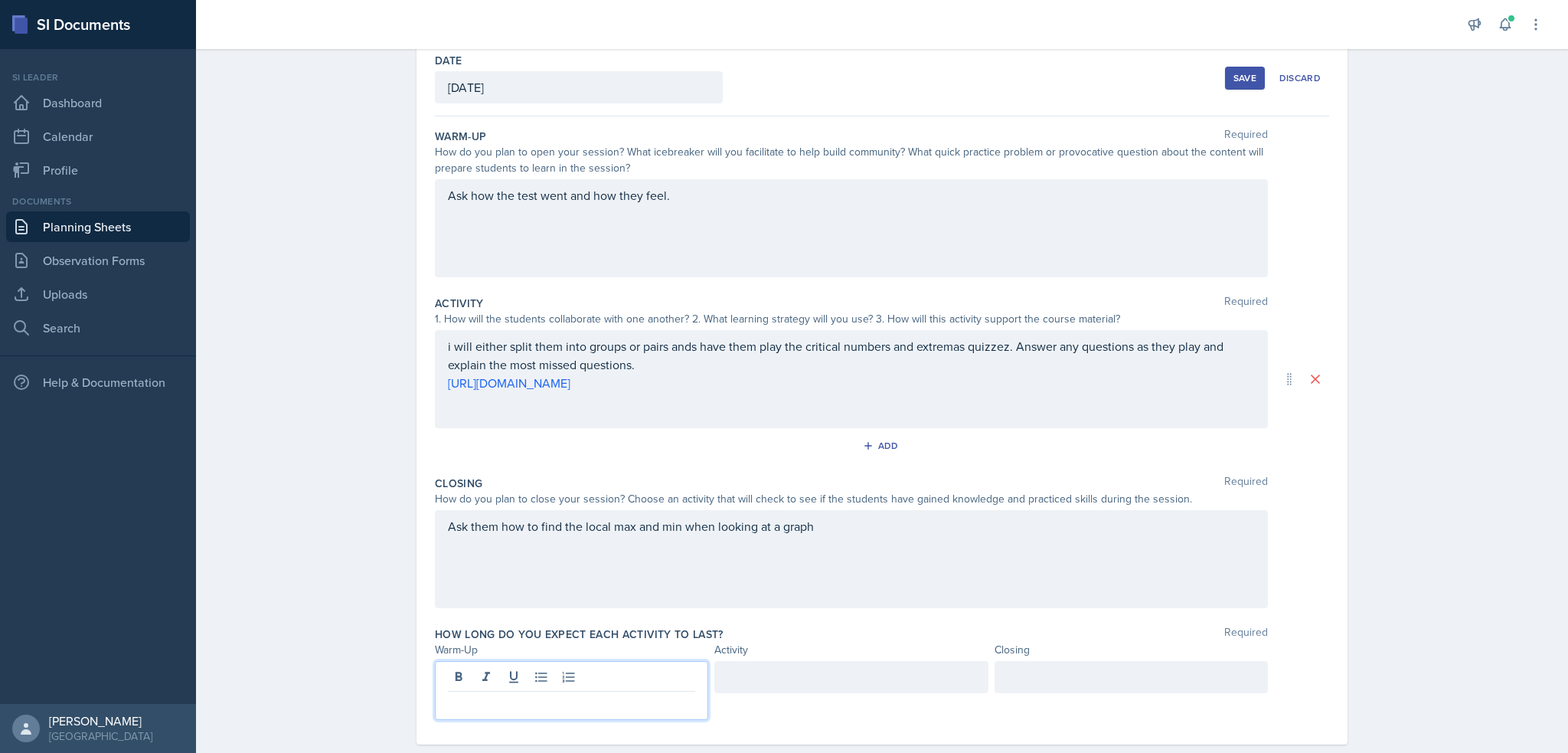
scroll to position [107, 0]
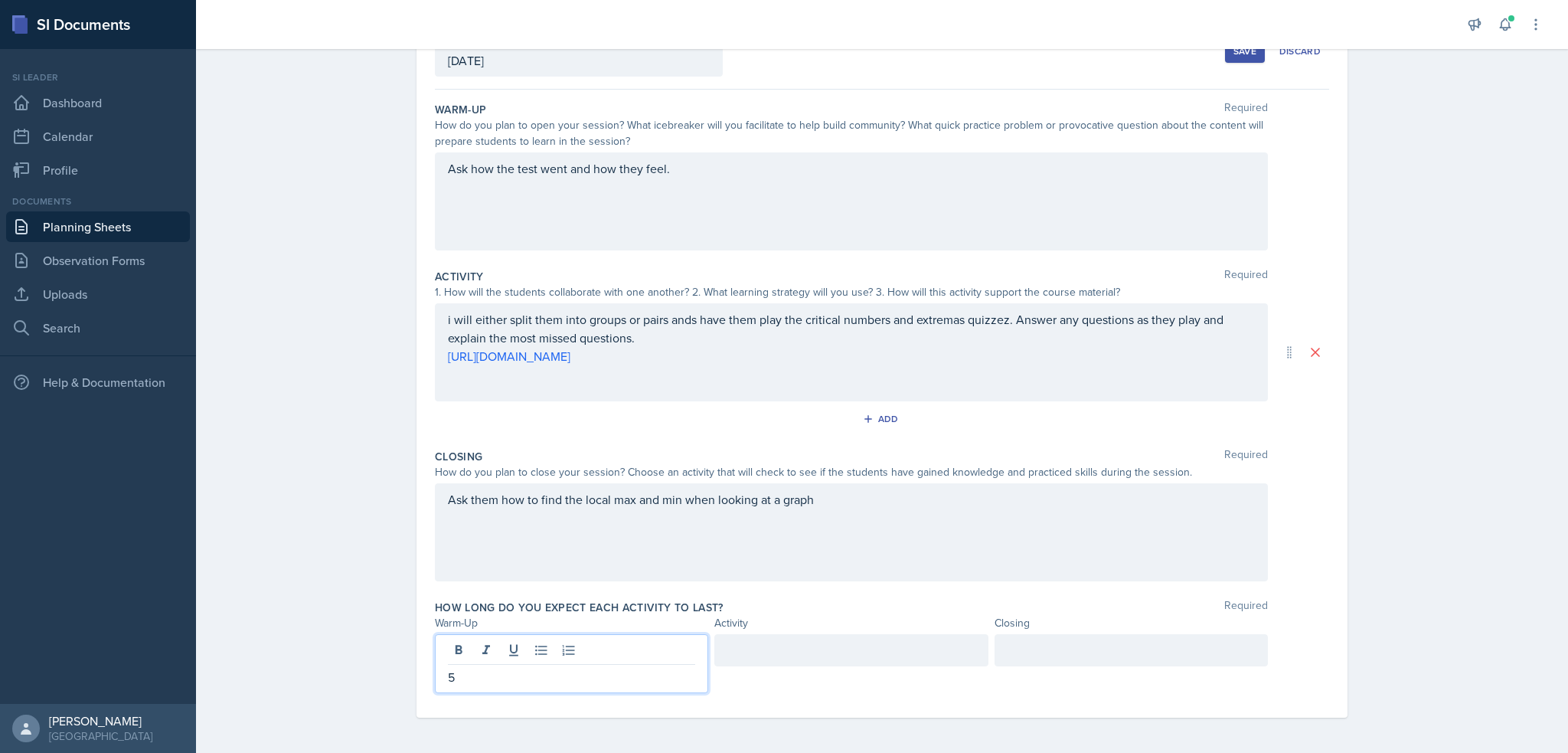
click at [852, 648] on div at bounding box center [851, 649] width 274 height 32
click at [1076, 661] on div at bounding box center [1132, 649] width 274 height 32
click at [821, 498] on div "Ask them how to find the local max and min when looking at a graph" at bounding box center [851, 532] width 833 height 98
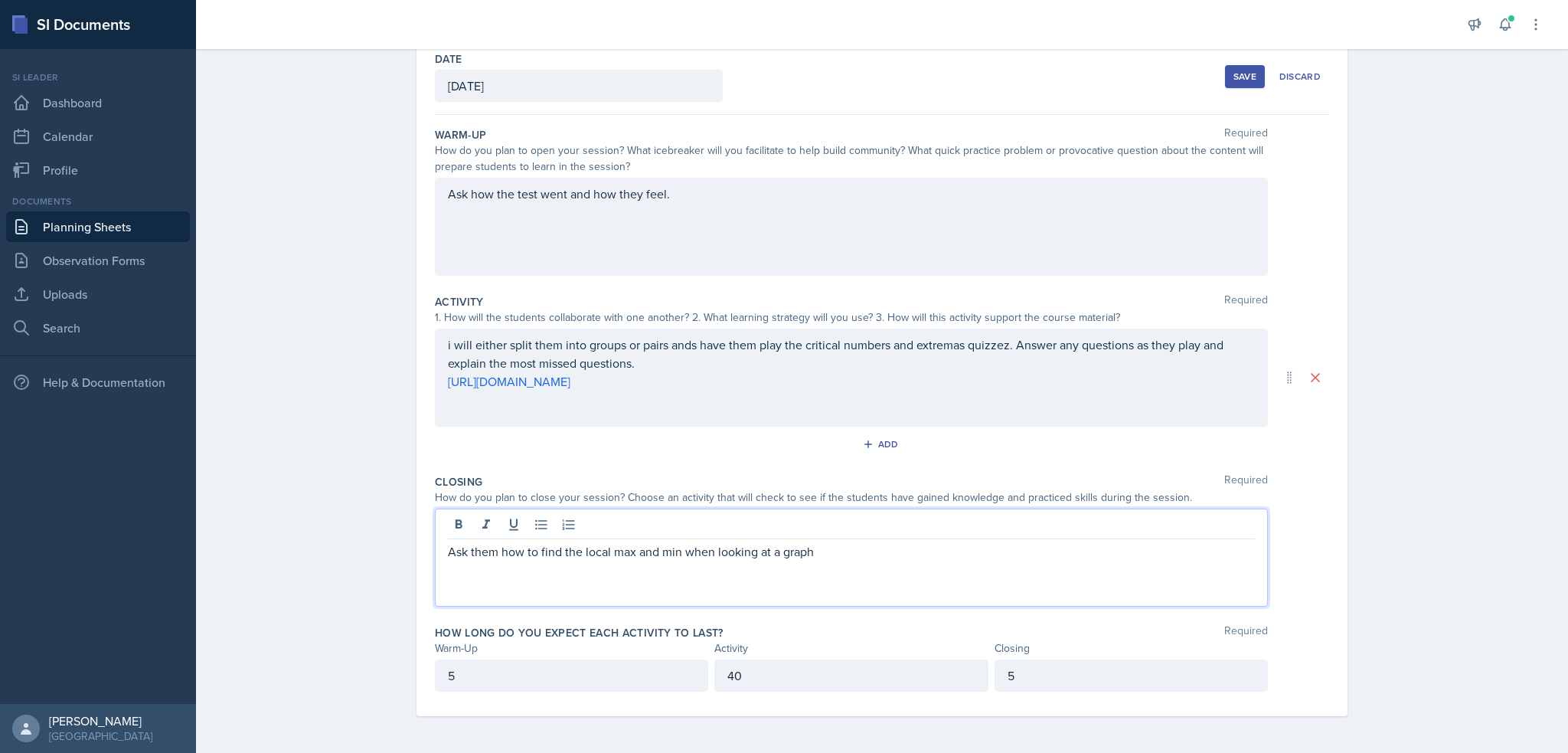
scroll to position [80, 0]
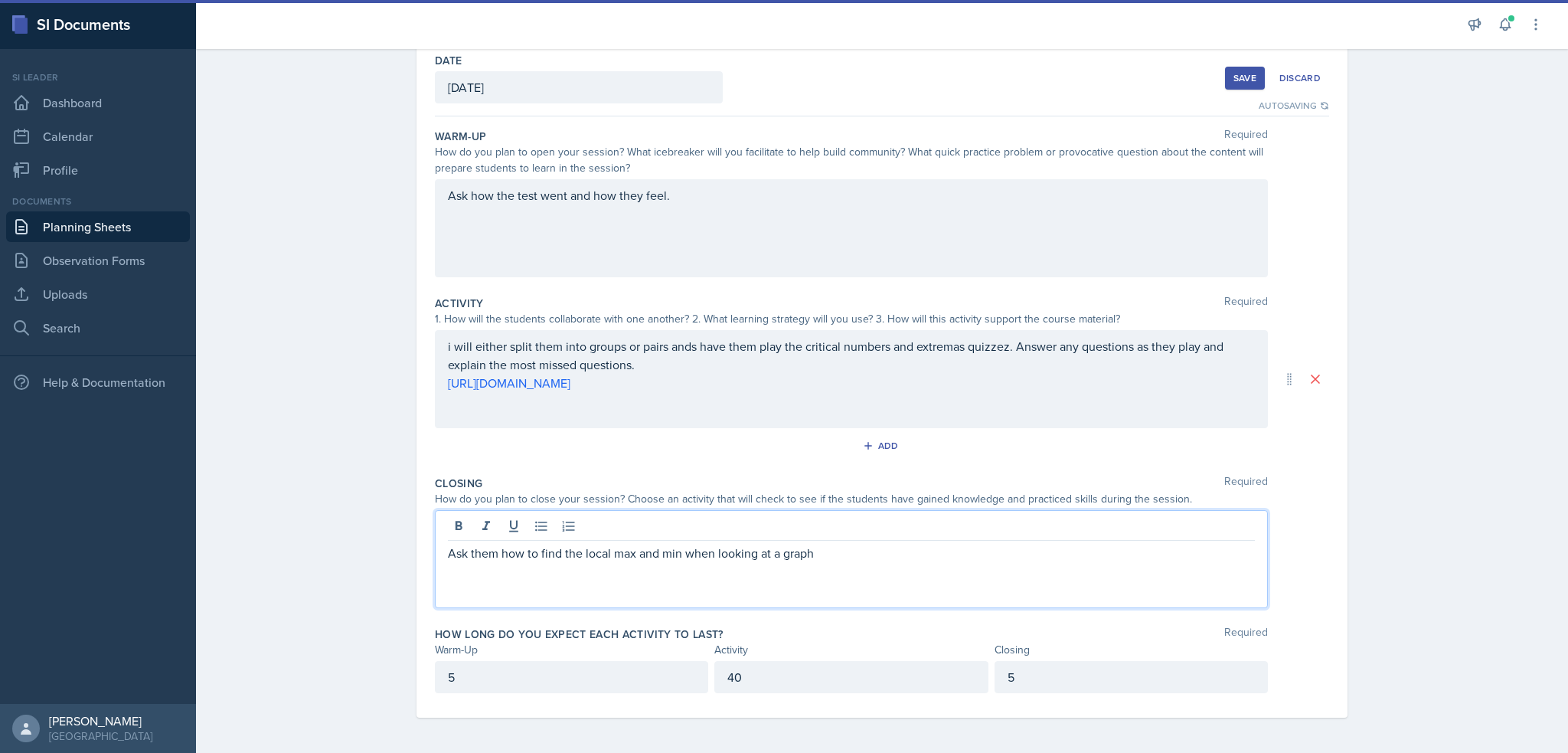
click at [683, 191] on div "Ask how the test went and how they feel." at bounding box center [851, 228] width 833 height 98
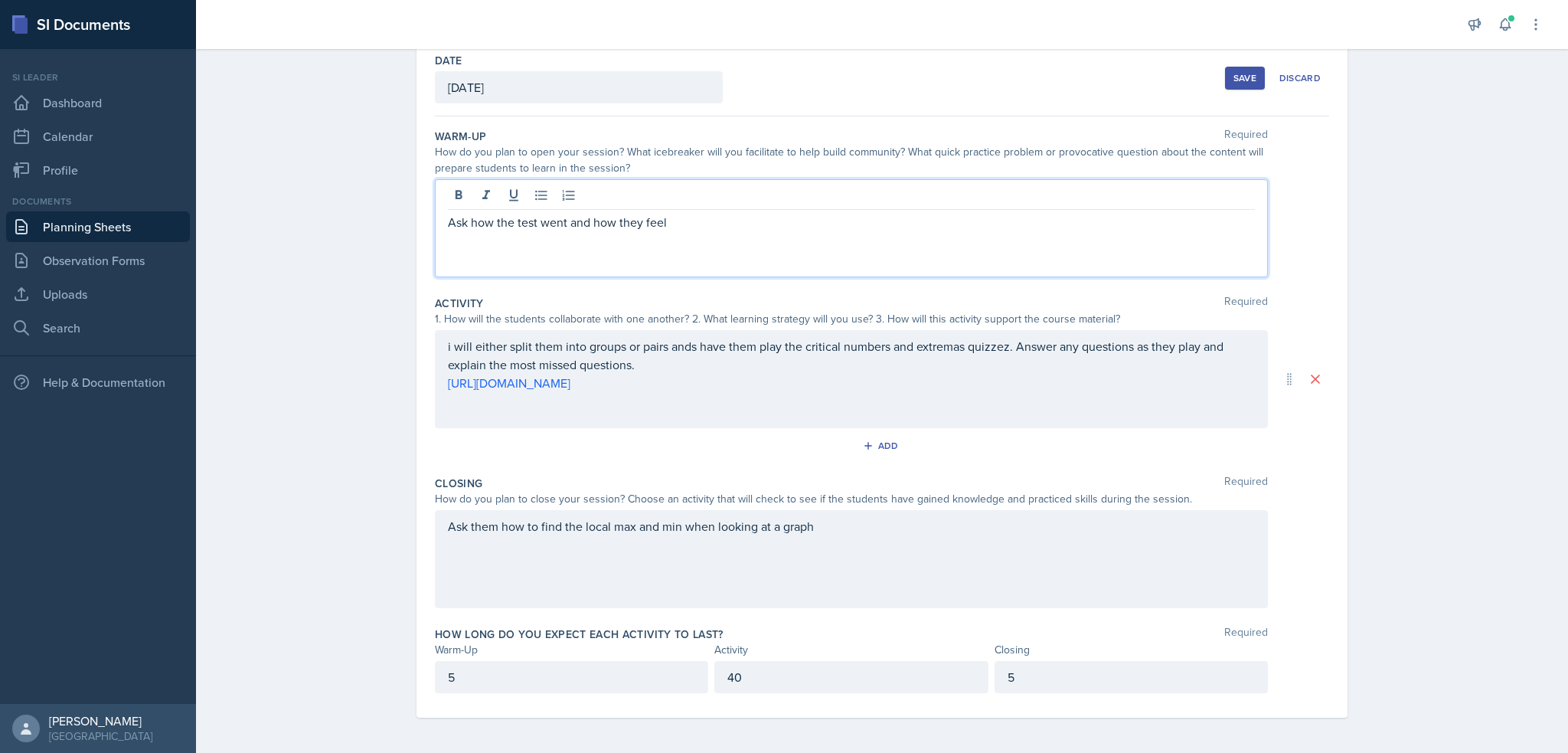
click at [585, 226] on p "Ask how the test went and how they feel" at bounding box center [851, 221] width 807 height 18
click at [582, 226] on p "Ask how the test went and how they feel" at bounding box center [851, 221] width 807 height 18
click at [577, 223] on p "Ask how the test went and how they feel" at bounding box center [851, 221] width 807 height 18
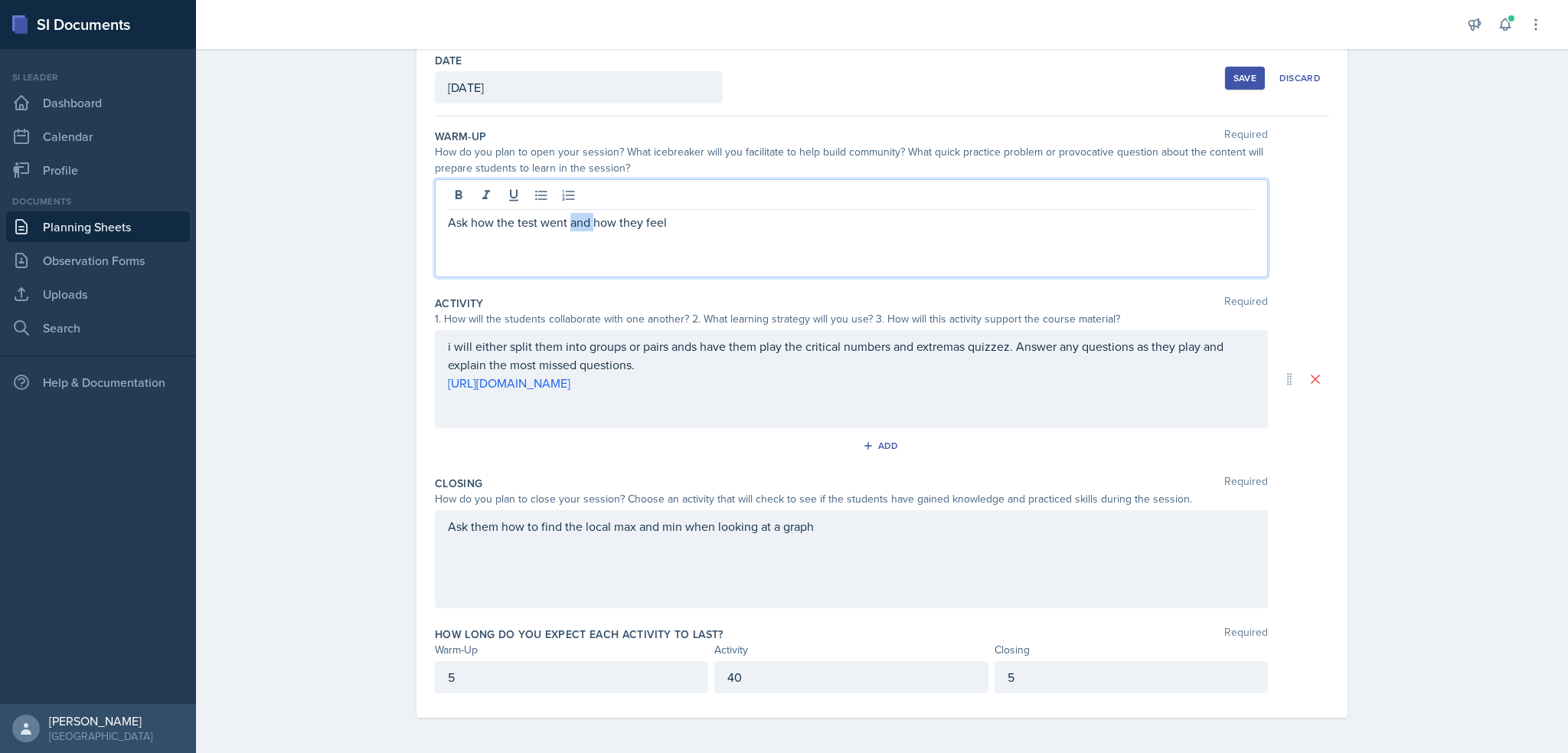
click at [577, 223] on p "Ask how the test went and how they feel" at bounding box center [851, 221] width 807 height 18
click at [680, 213] on p "Ask how the test went, how they feel" at bounding box center [851, 221] width 807 height 18
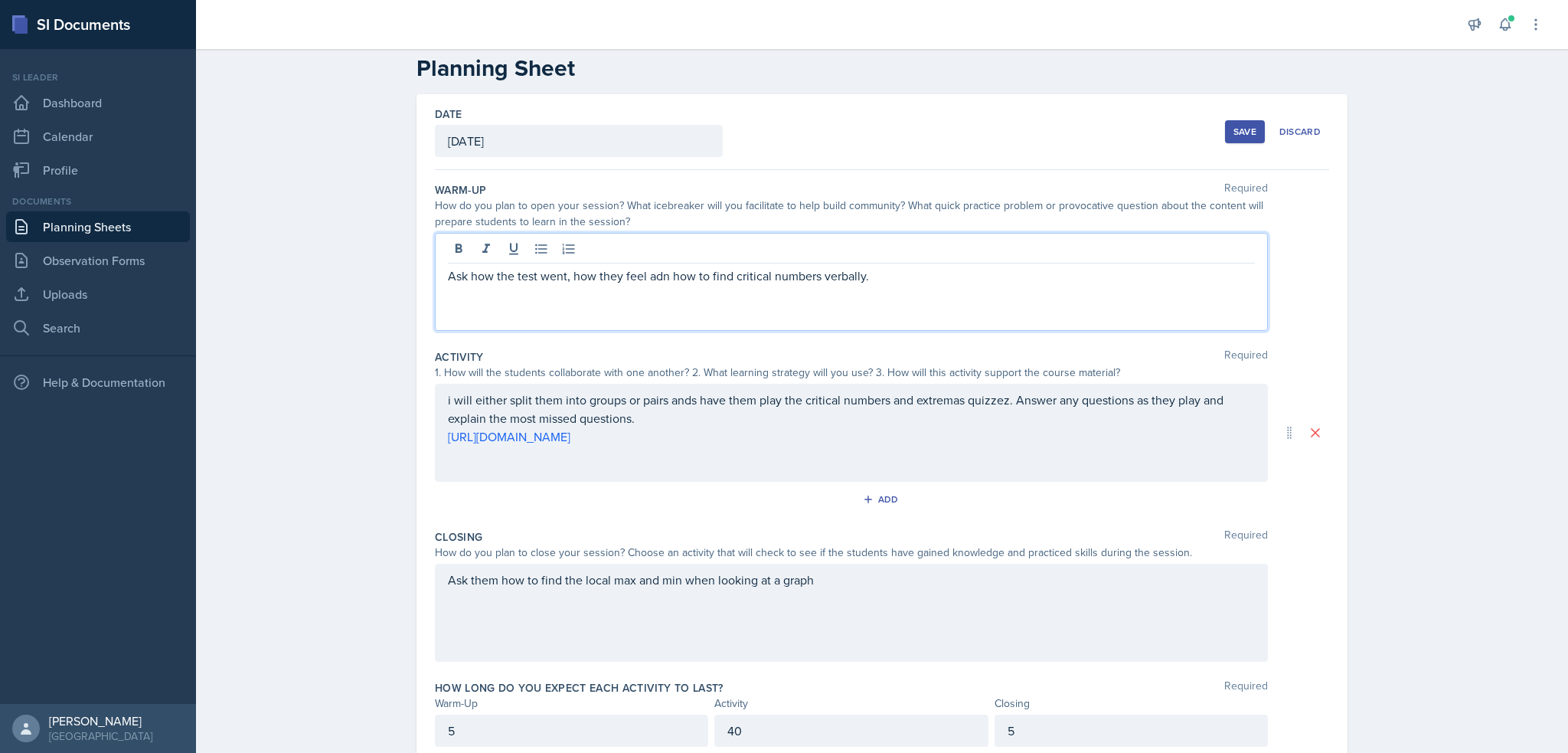
scroll to position [3, 0]
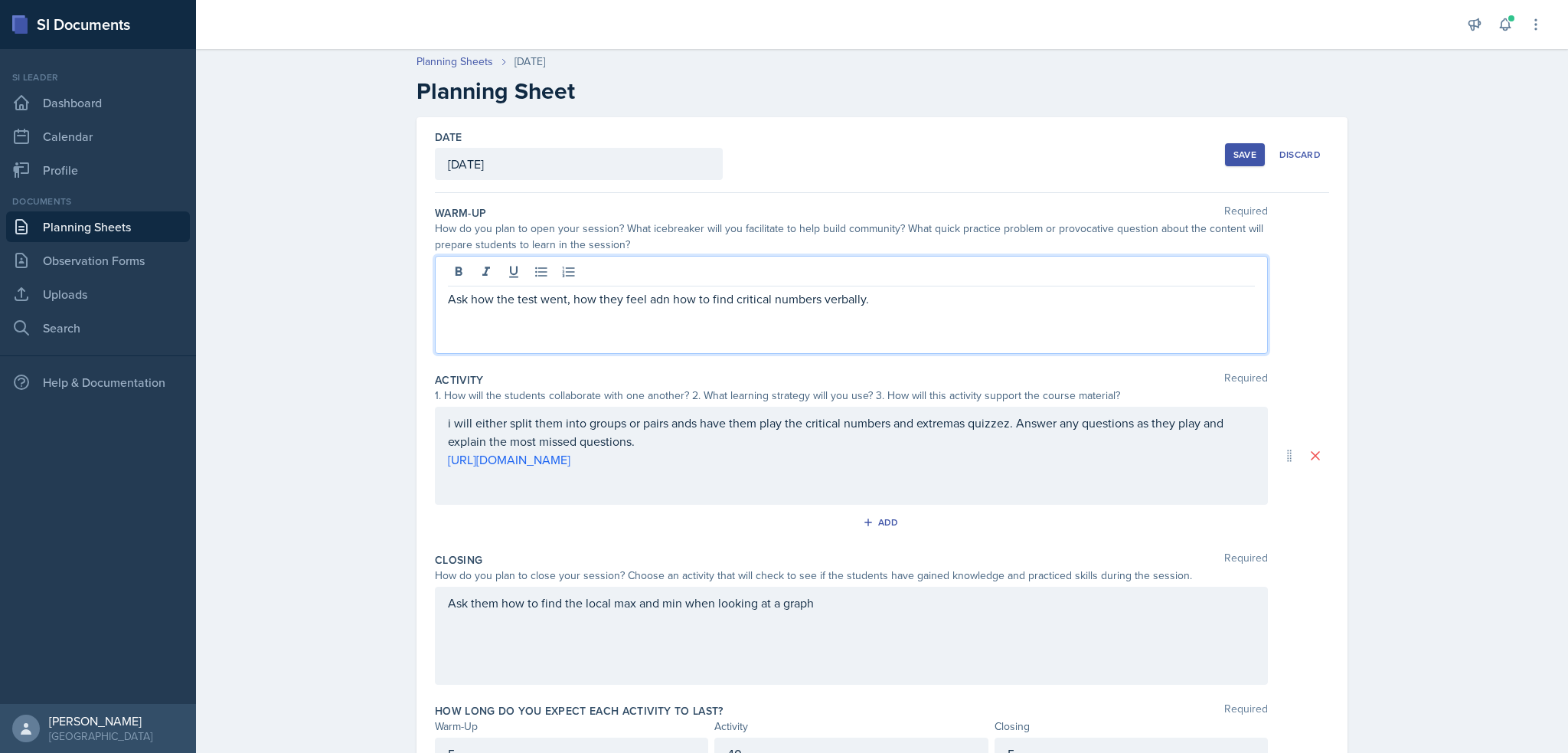
click at [659, 291] on p "Ask how the test went, how they feel adn how to find critical numbers verbally." at bounding box center [851, 299] width 807 height 18
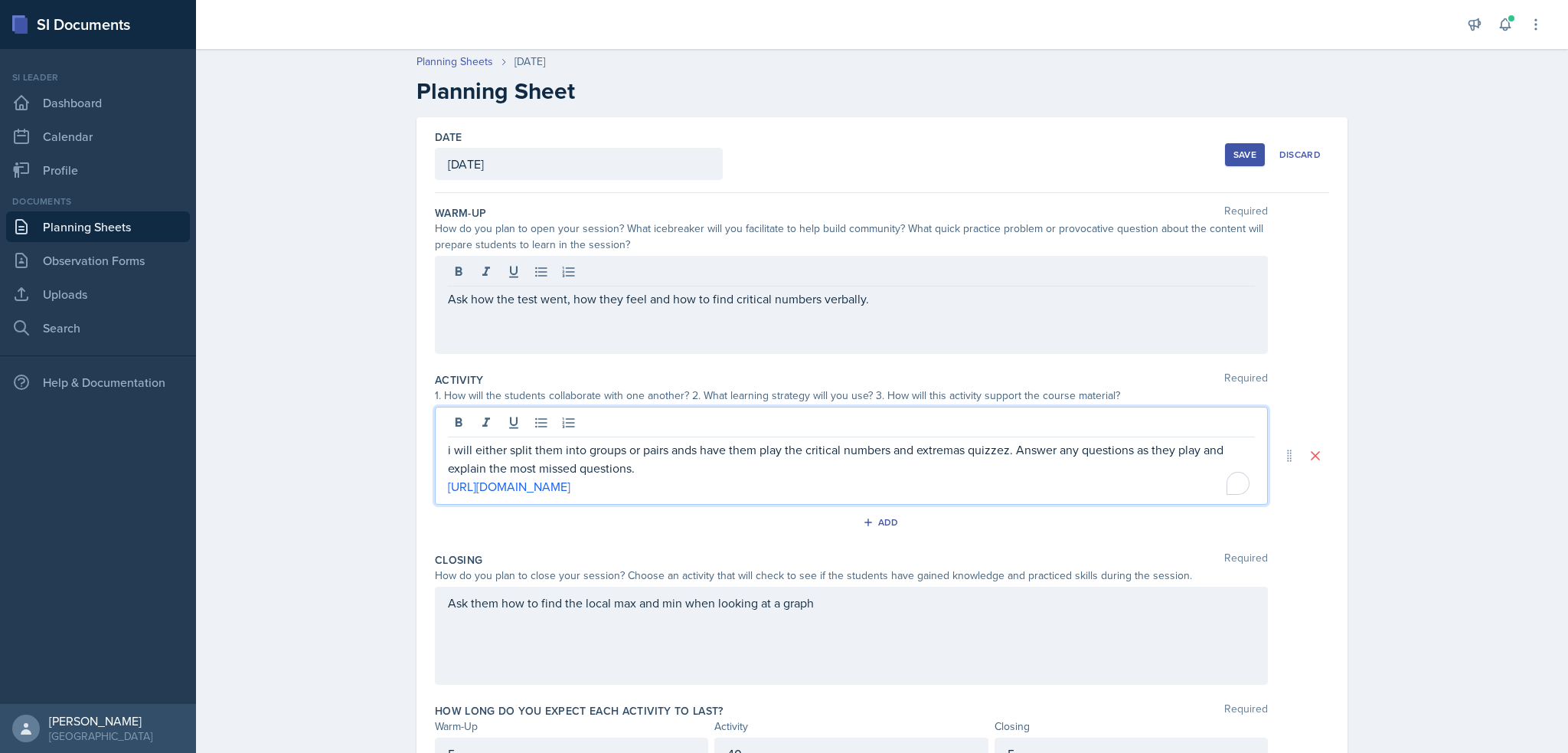
click at [695, 419] on div "i will either split them into groups or pairs ands have them play the critical …" at bounding box center [851, 455] width 833 height 98
click at [689, 465] on p "i will either split them into groups or pairs ands have them play the critical …" at bounding box center [851, 458] width 807 height 37
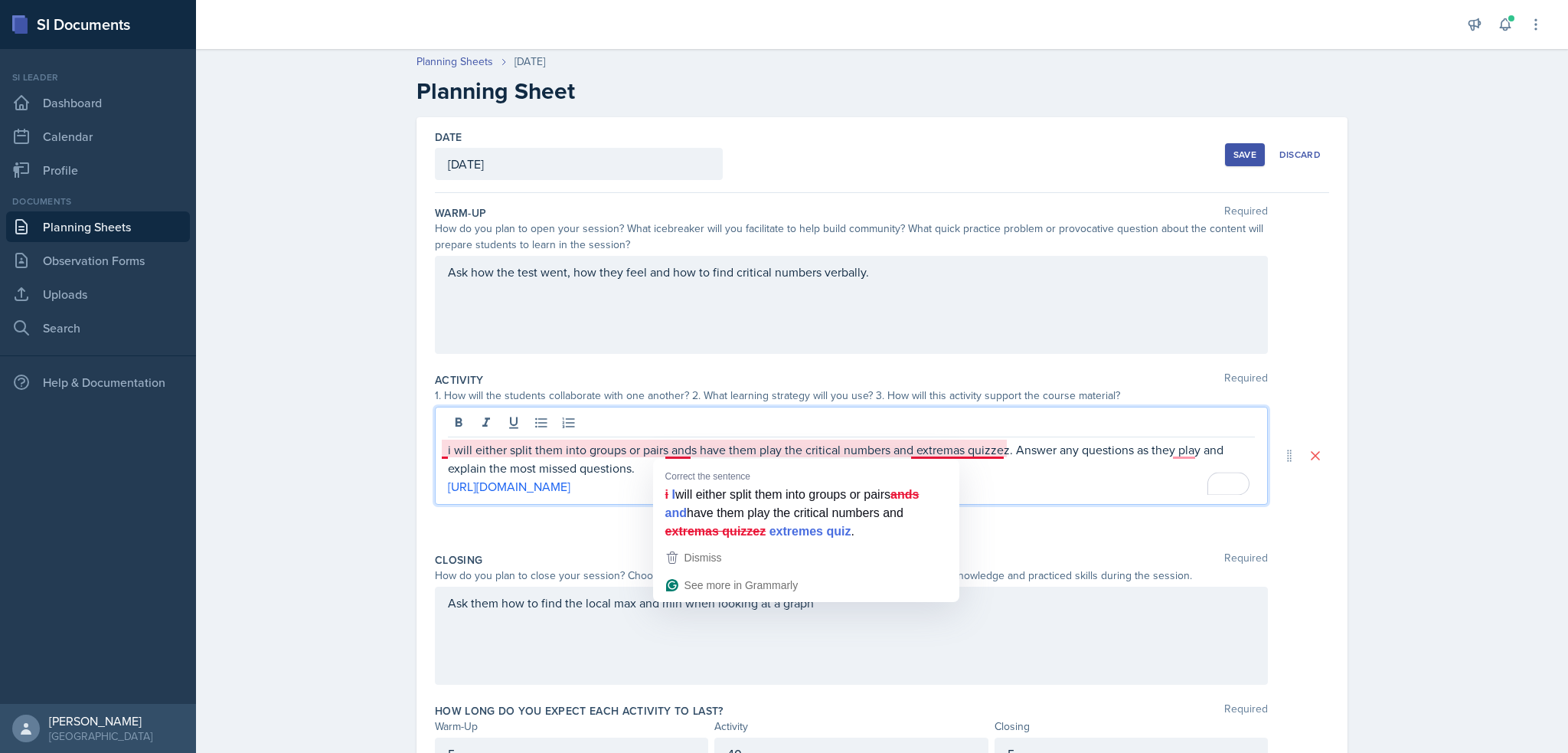
click at [689, 447] on p "i will either split them into groups or pairs ands have them play the critical …" at bounding box center [851, 458] width 807 height 37
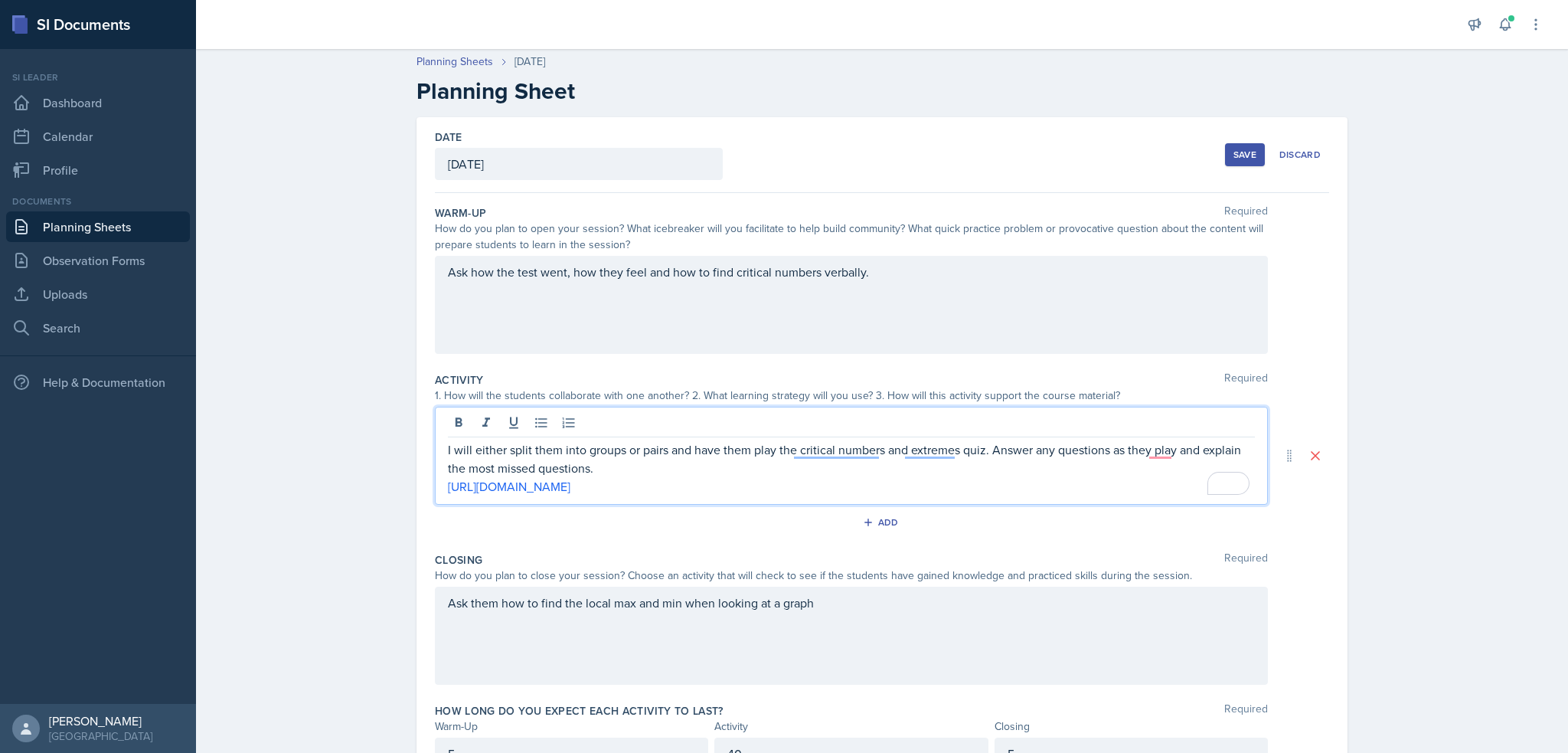
click at [845, 467] on p "I will either split them into groups or pairs and have them play the critical n…" at bounding box center [851, 458] width 807 height 37
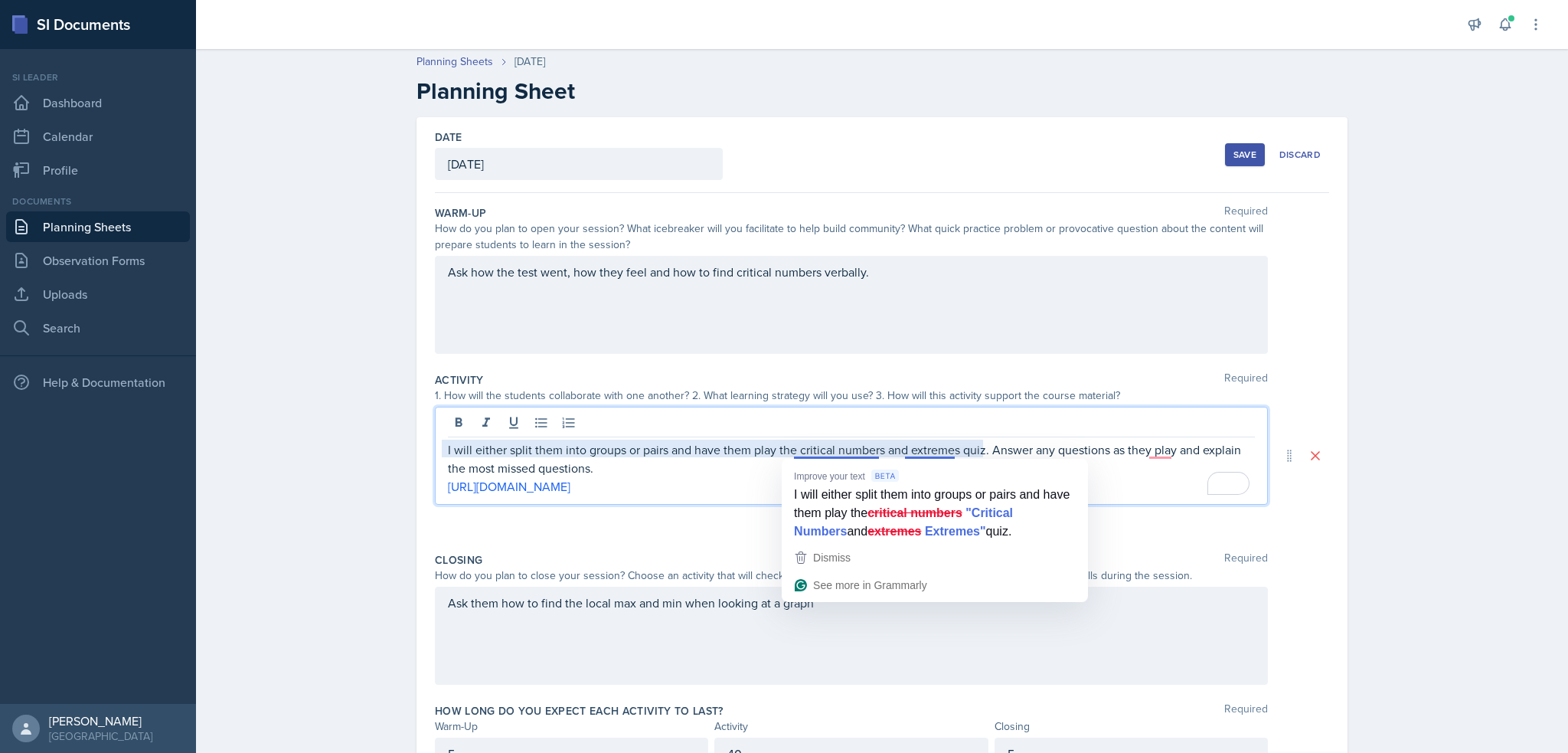
scroll to position [80, 0]
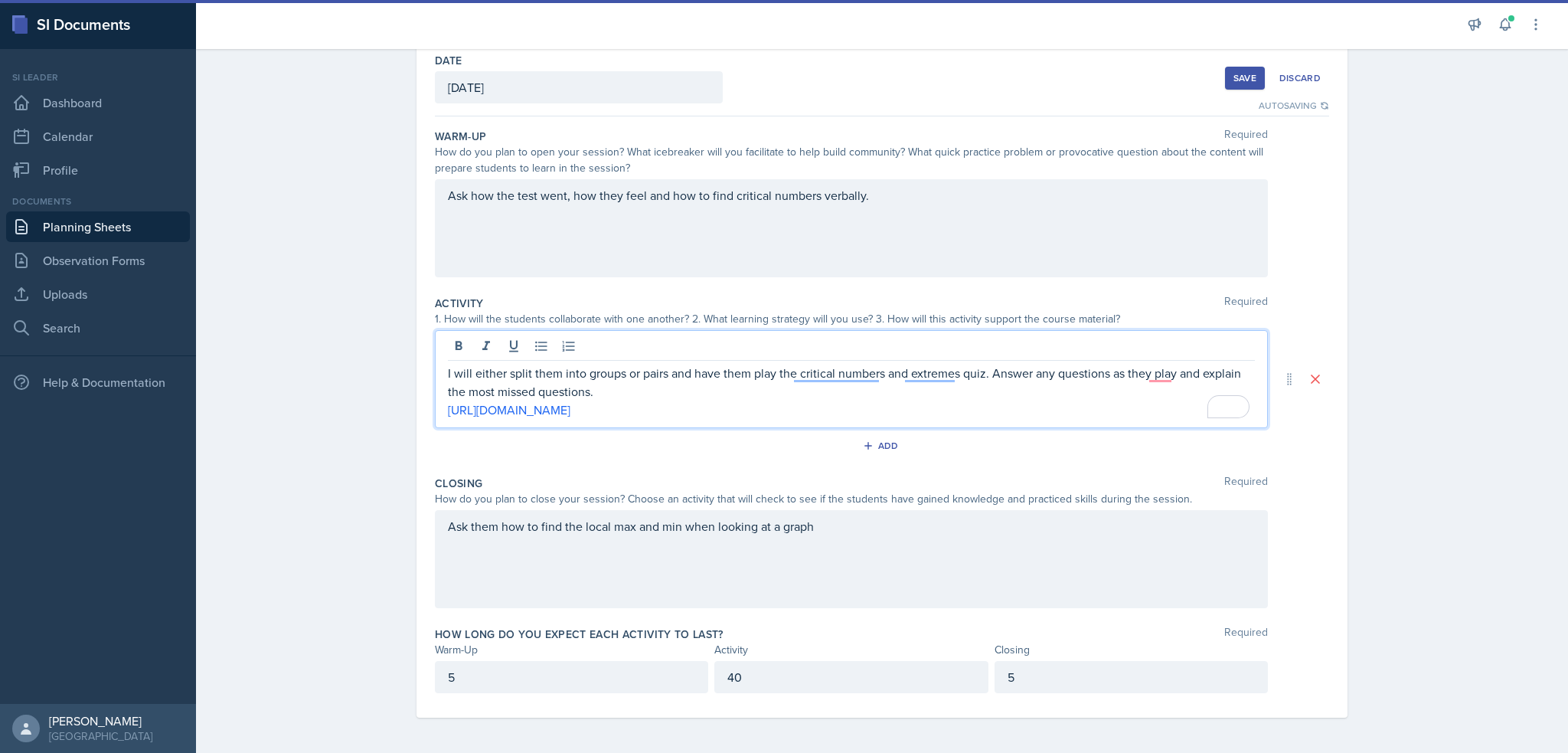
click at [1236, 74] on div "Save" at bounding box center [1245, 78] width 23 height 13
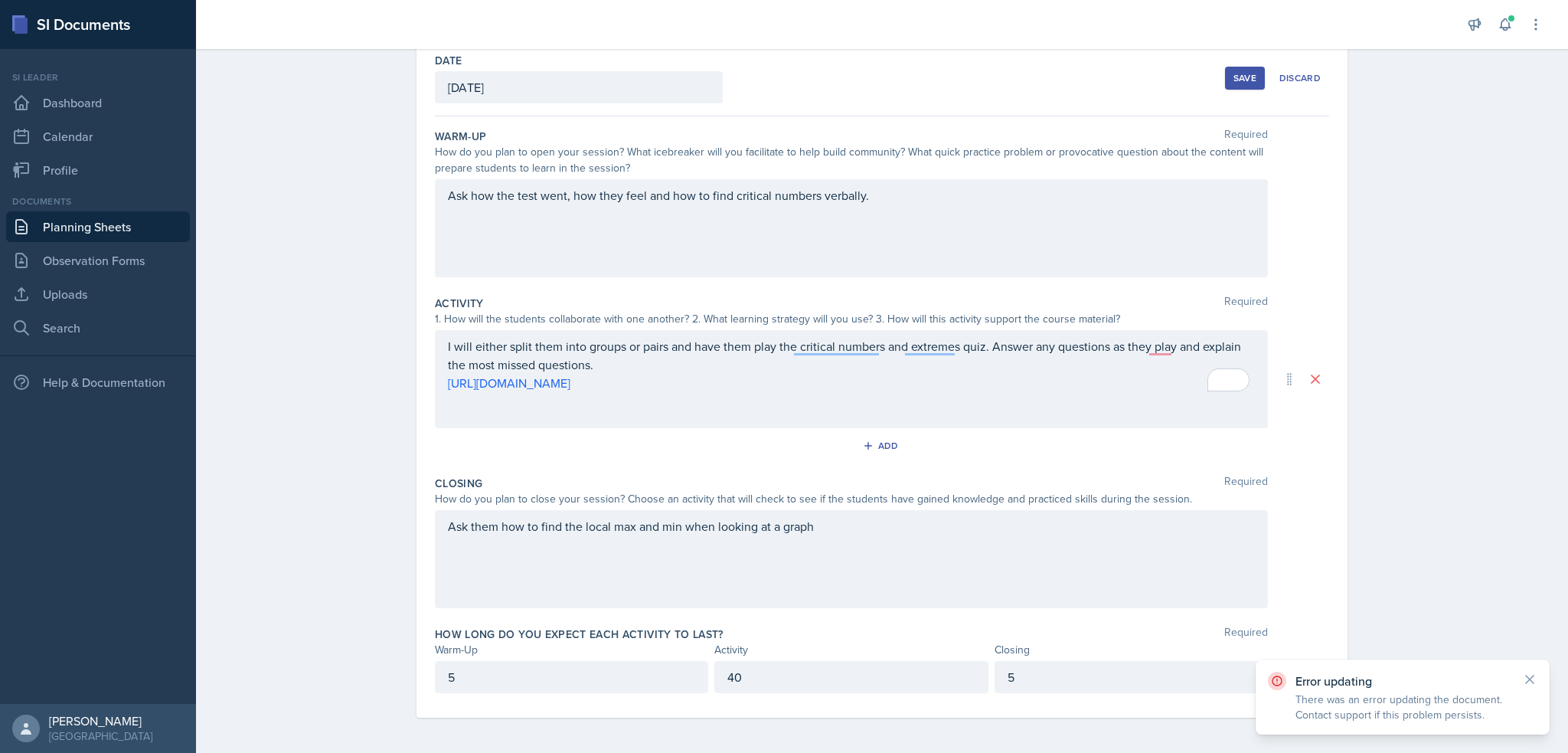
click at [1234, 83] on div "Save" at bounding box center [1245, 78] width 23 height 13
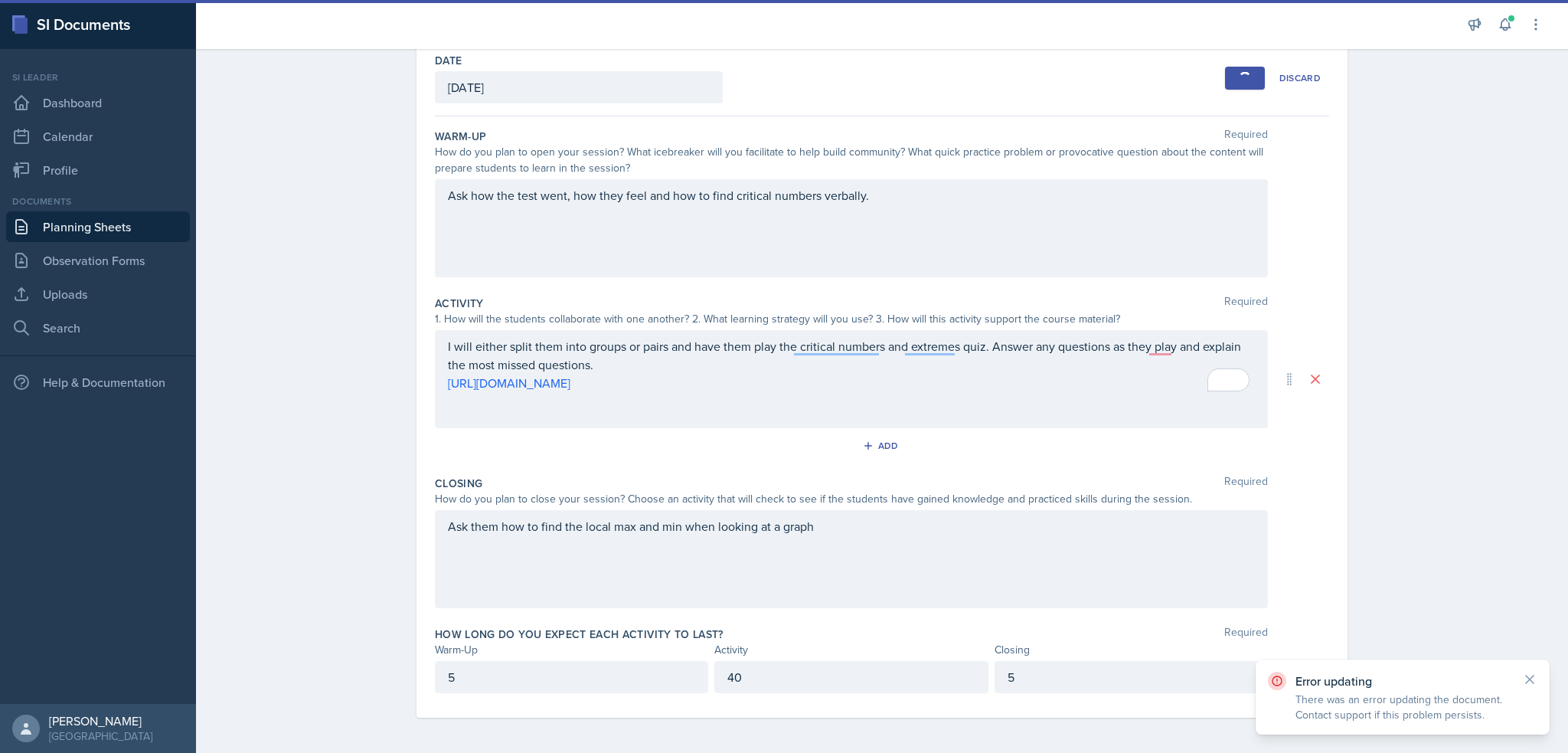
scroll to position [0, 0]
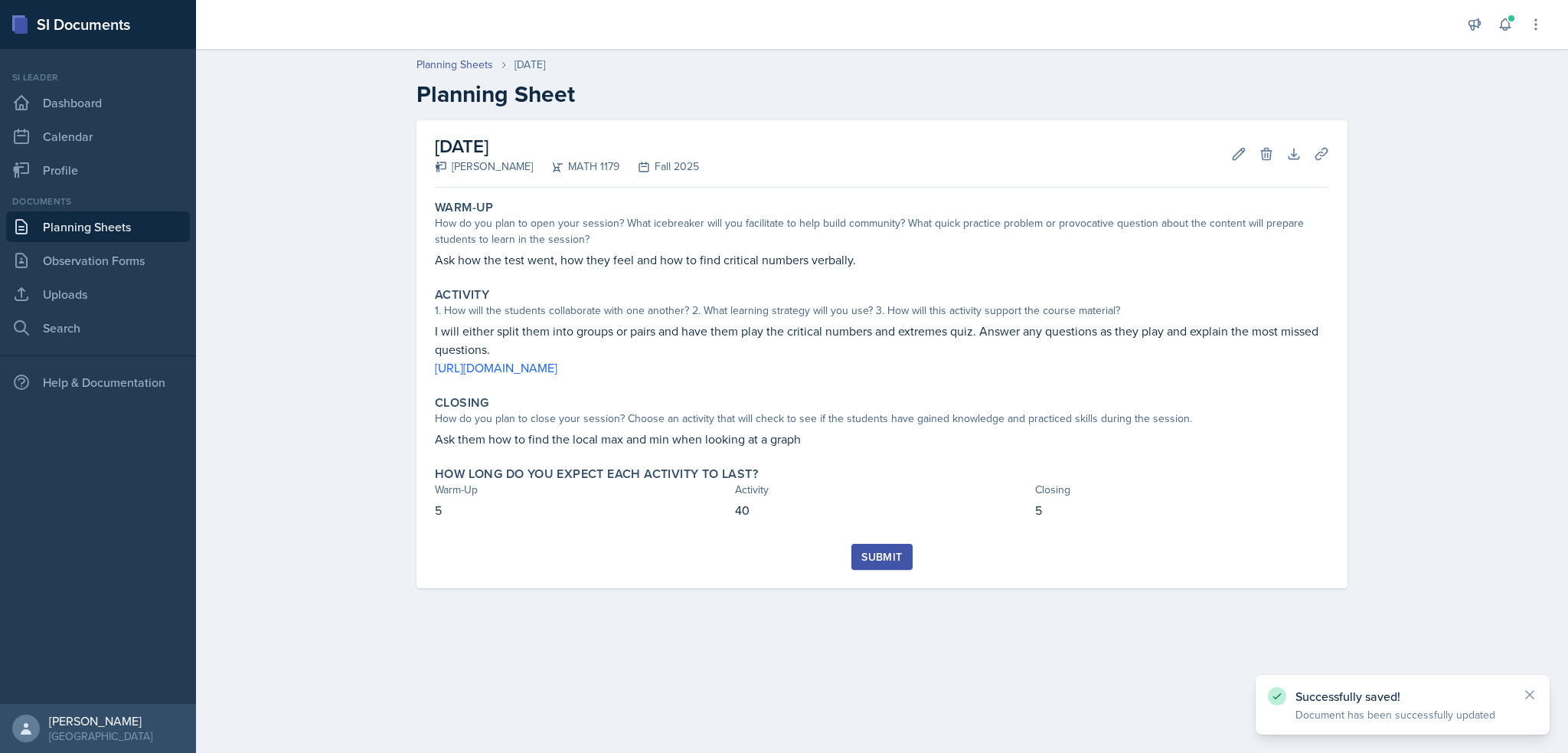
click at [879, 559] on div "Submit" at bounding box center [881, 557] width 40 height 13
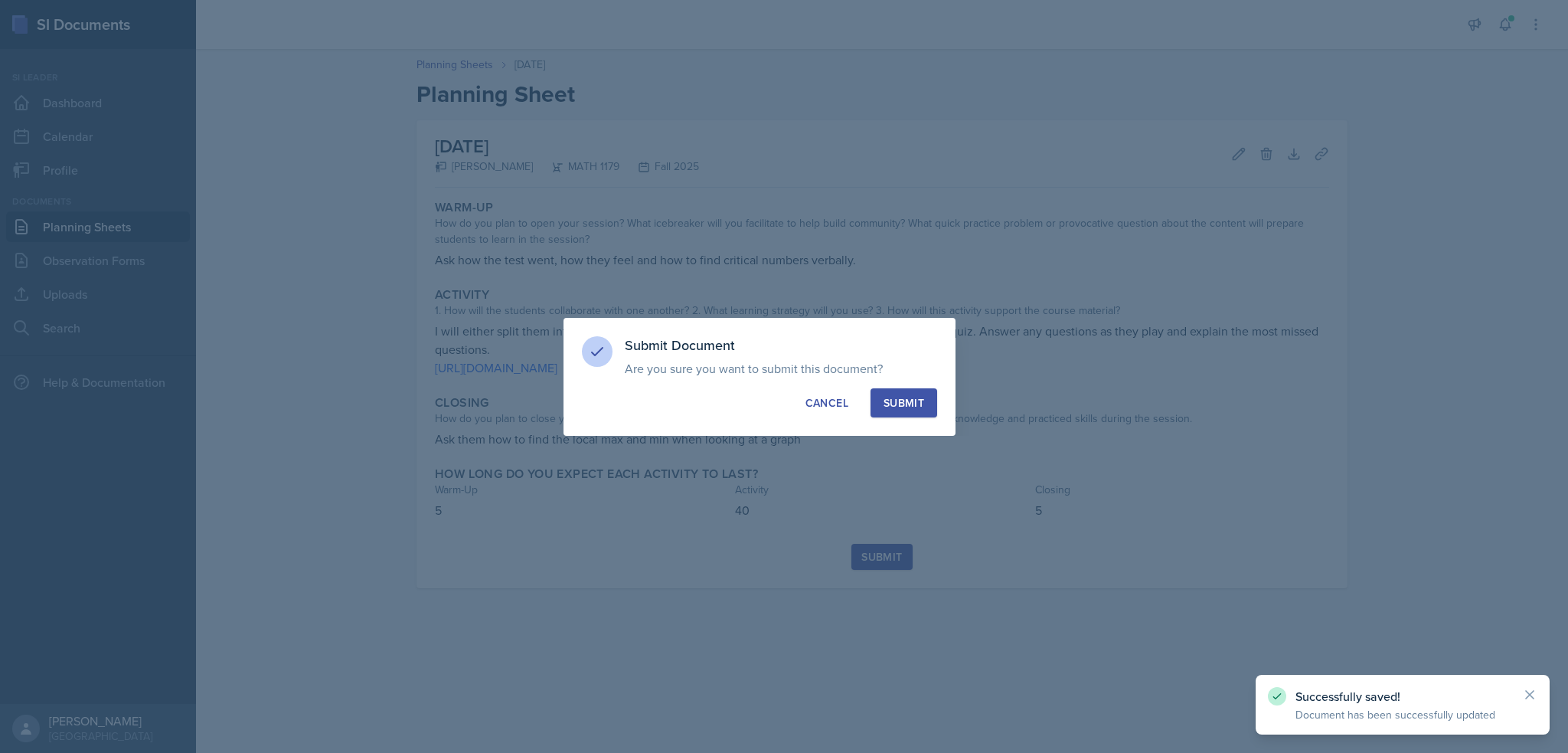
click at [903, 410] on button "Submit" at bounding box center [903, 402] width 66 height 29
